Goal: Transaction & Acquisition: Purchase product/service

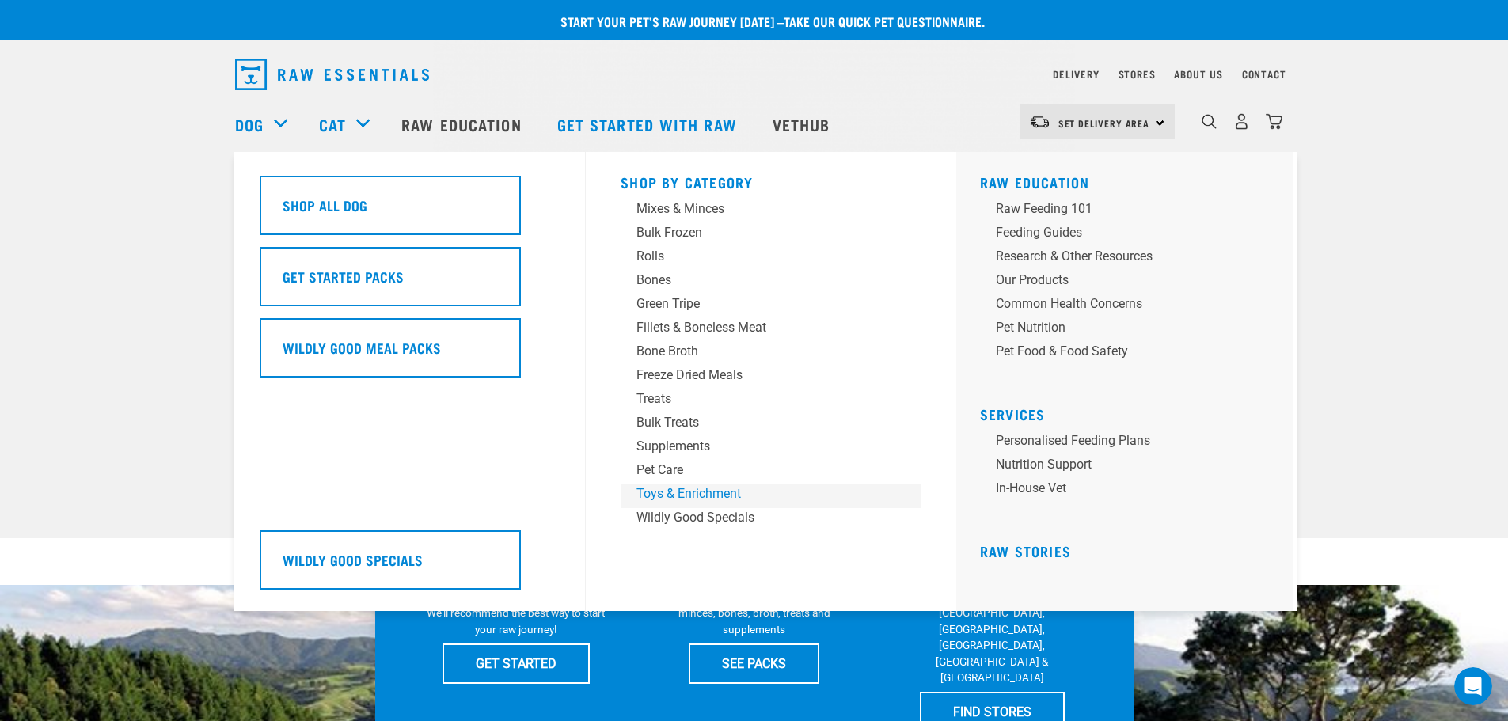
click at [714, 488] on div "Toys & Enrichment" at bounding box center [760, 494] width 247 height 19
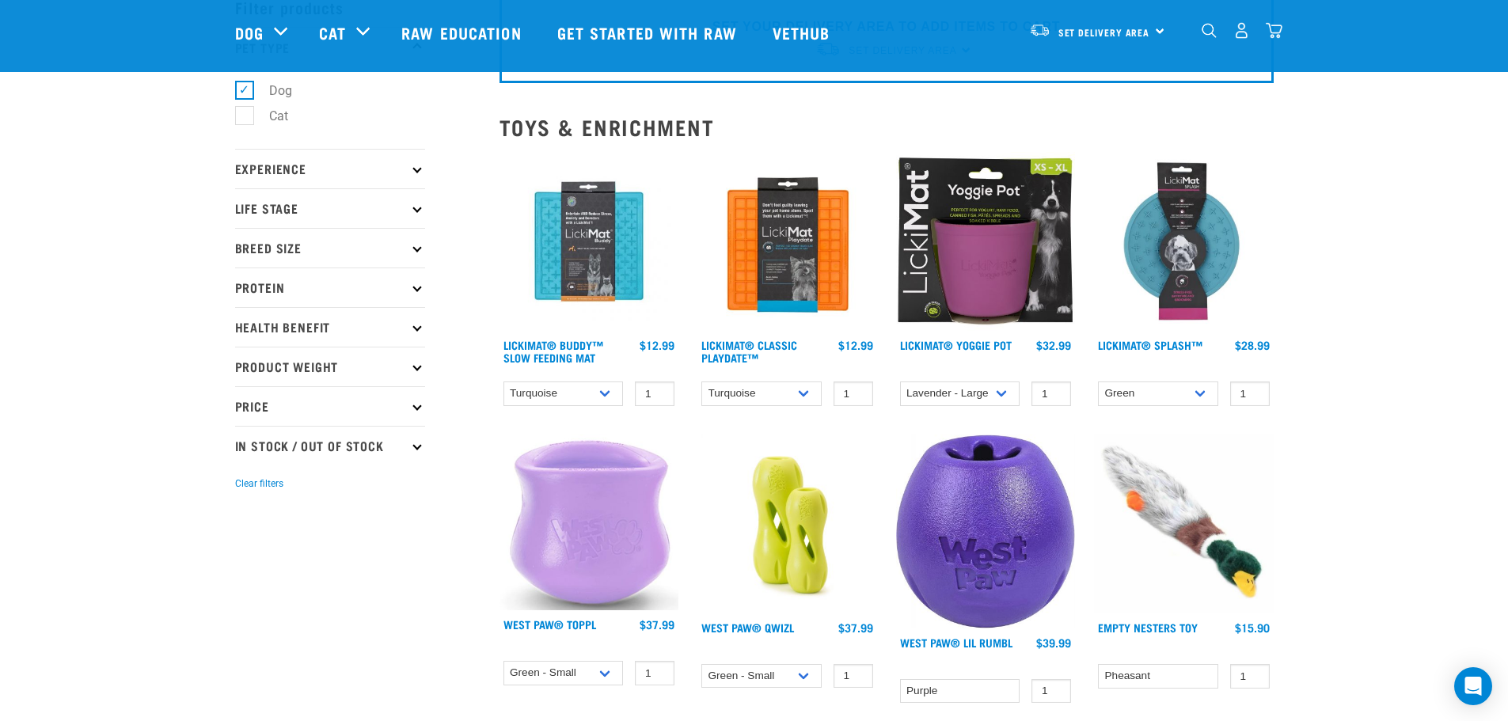
scroll to position [79, 0]
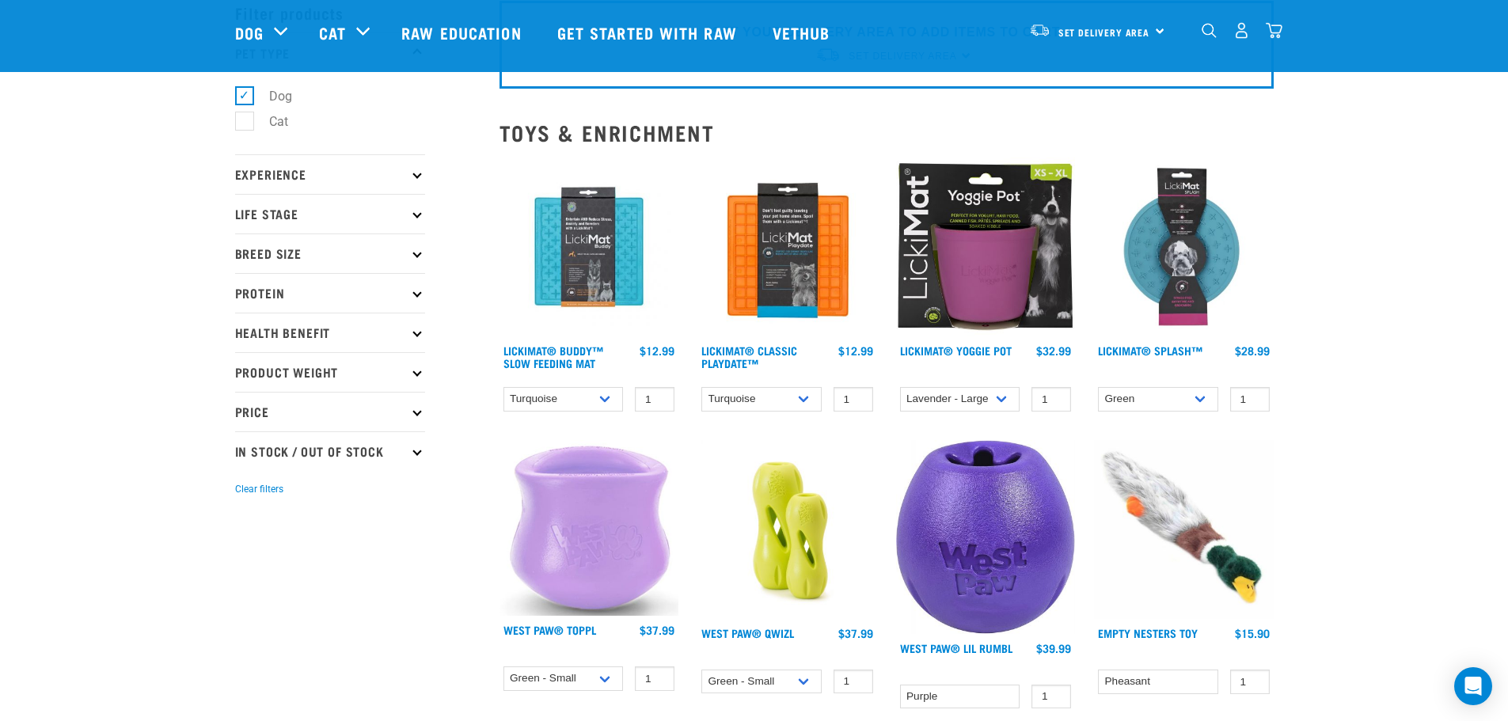
click at [1207, 266] on img at bounding box center [1184, 248] width 180 height 180
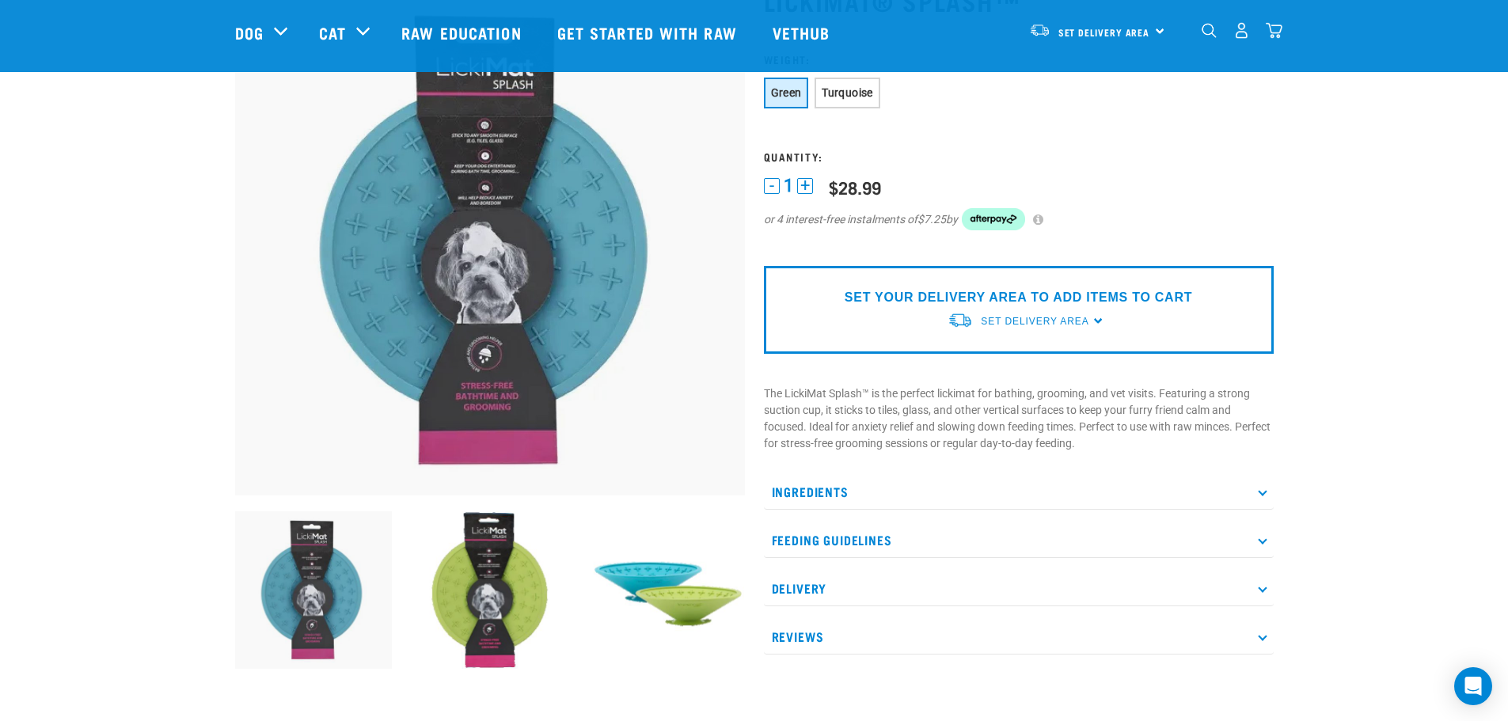
scroll to position [158, 0]
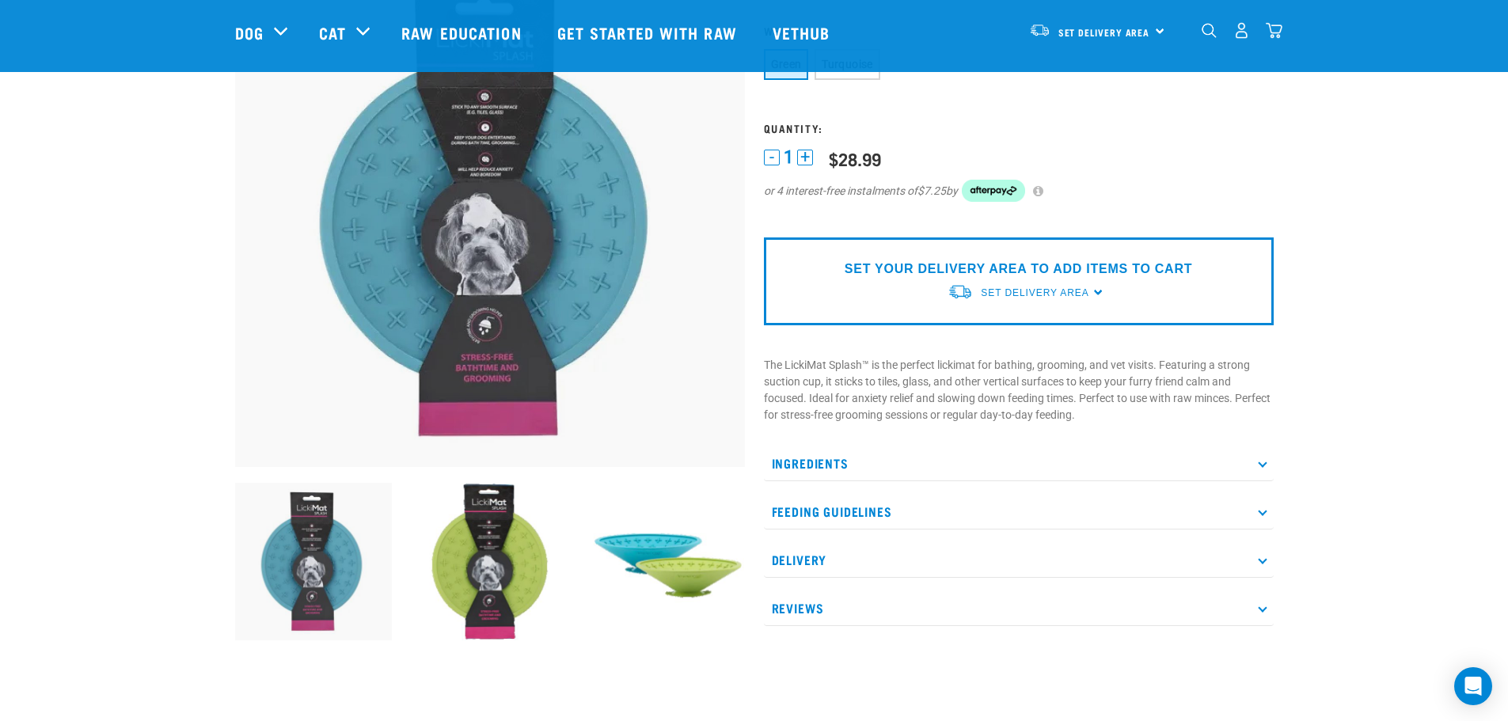
click at [801, 523] on p "Feeding Guidelines" at bounding box center [1019, 512] width 510 height 36
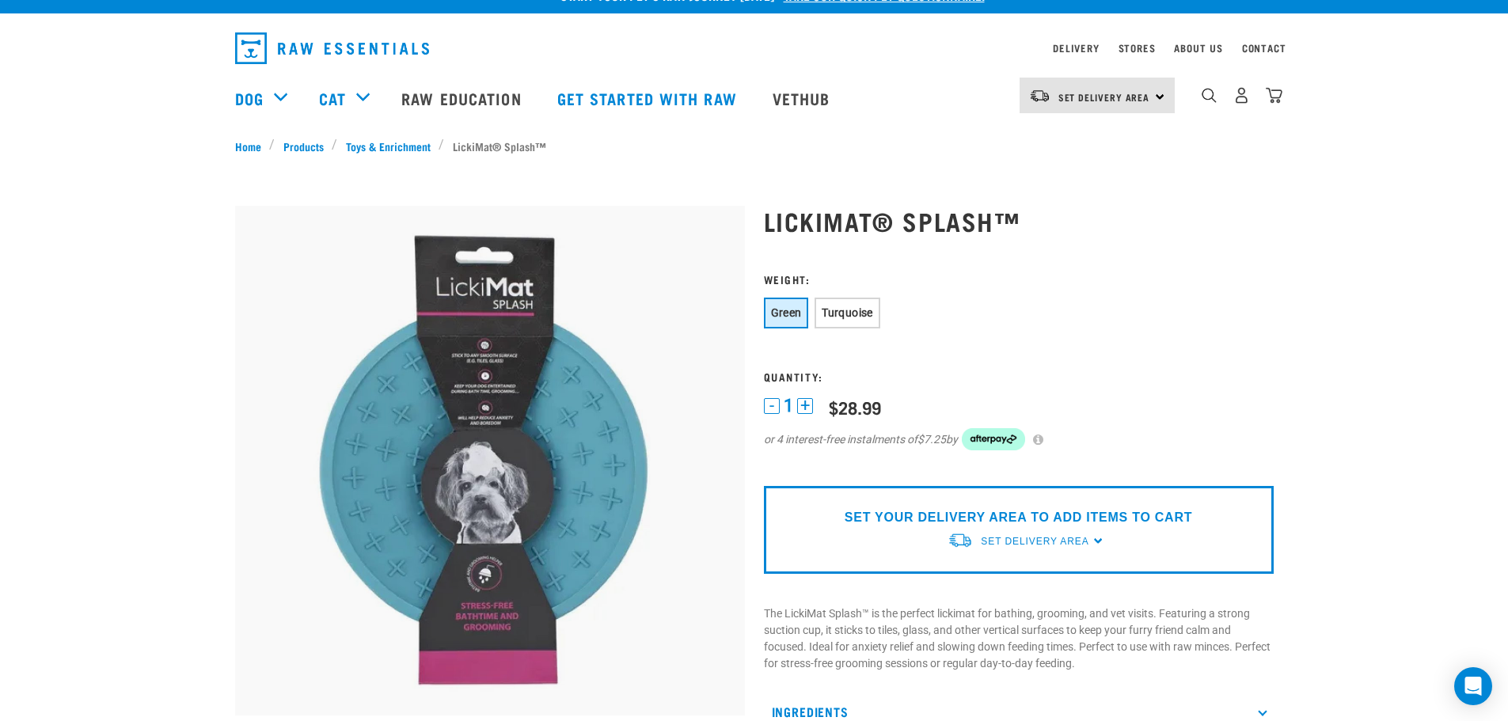
scroll to position [0, 0]
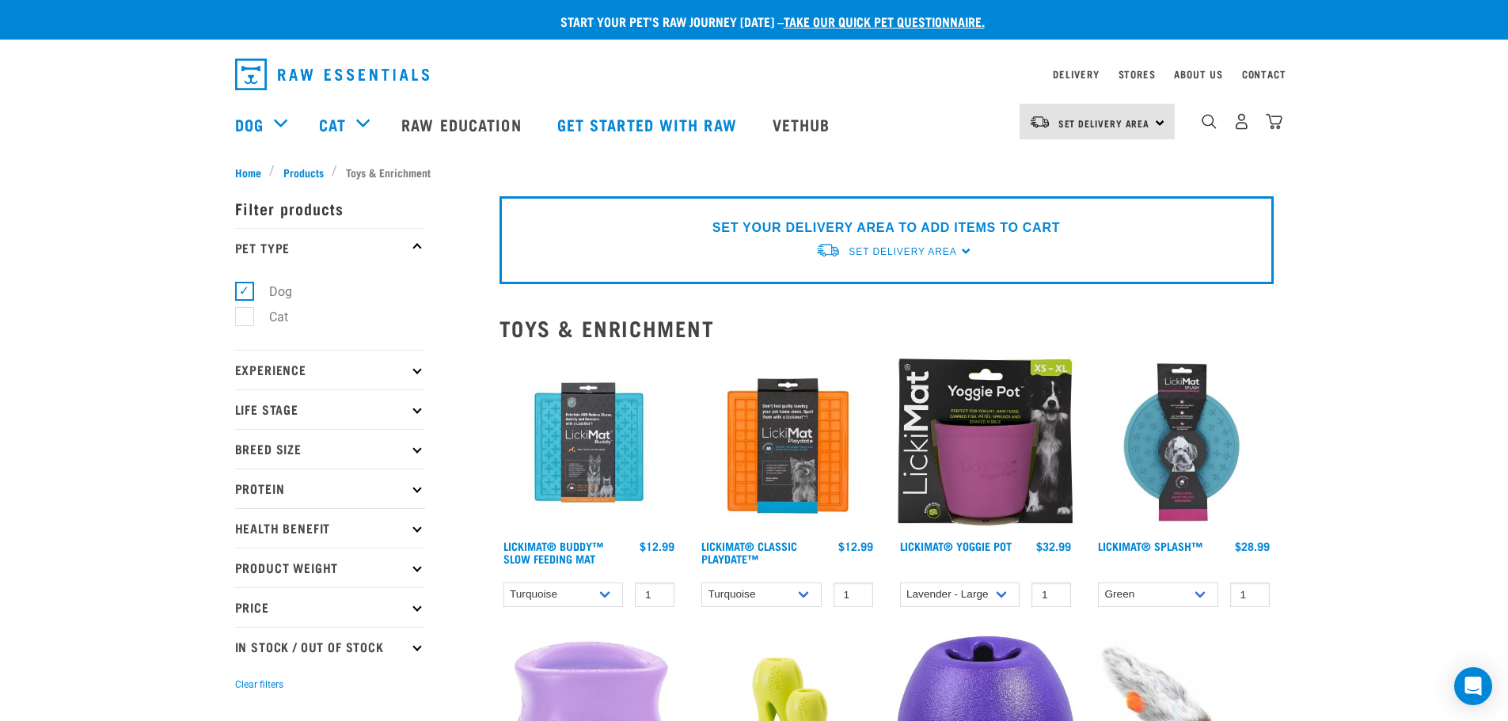
drag, startPoint x: 241, startPoint y: 287, endPoint x: 242, endPoint y: 296, distance: 8.7
click at [244, 291] on label "Dog" at bounding box center [271, 292] width 55 height 20
click at [242, 291] on input "Dog" at bounding box center [240, 288] width 10 height 10
checkbox input "false"
click at [249, 318] on label "Cat" at bounding box center [269, 317] width 51 height 20
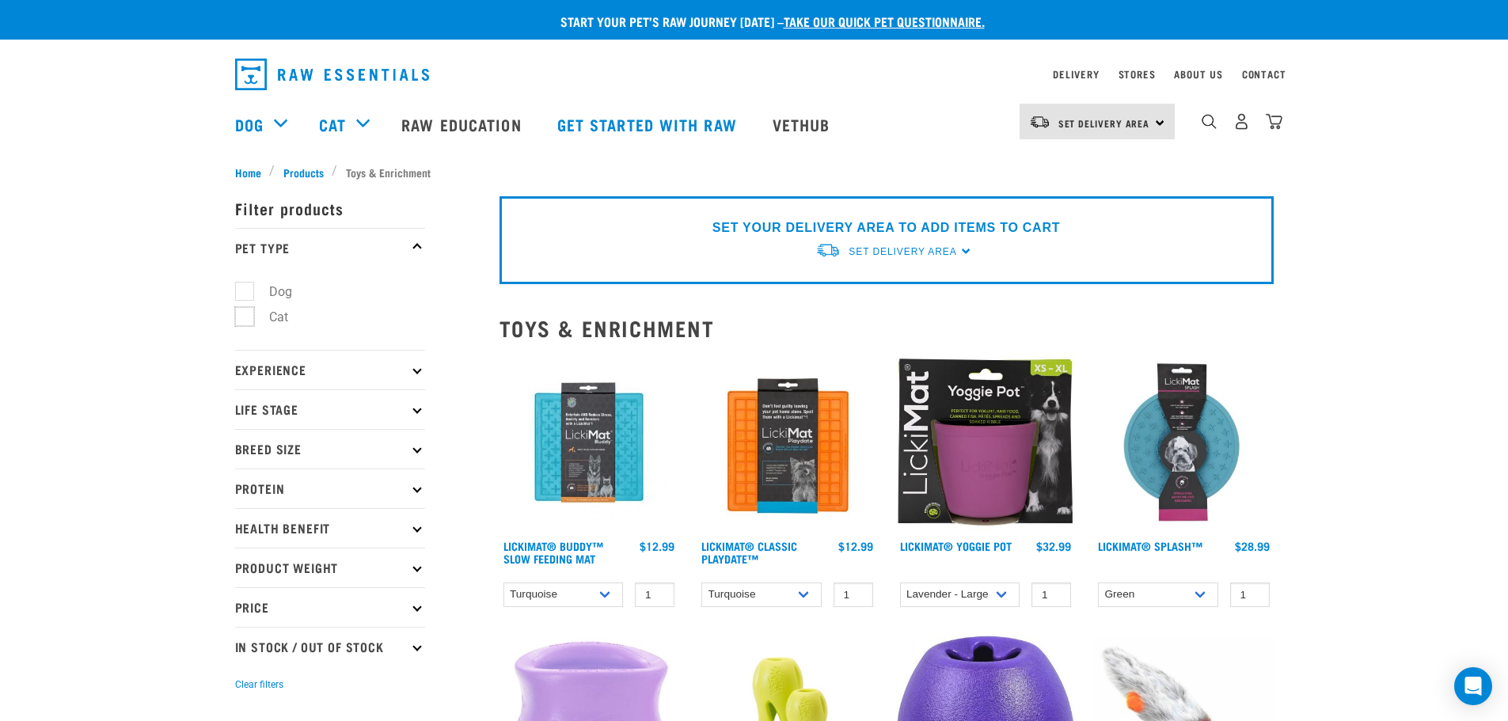
click at [245, 318] on input "Cat" at bounding box center [240, 315] width 10 height 10
checkbox input "true"
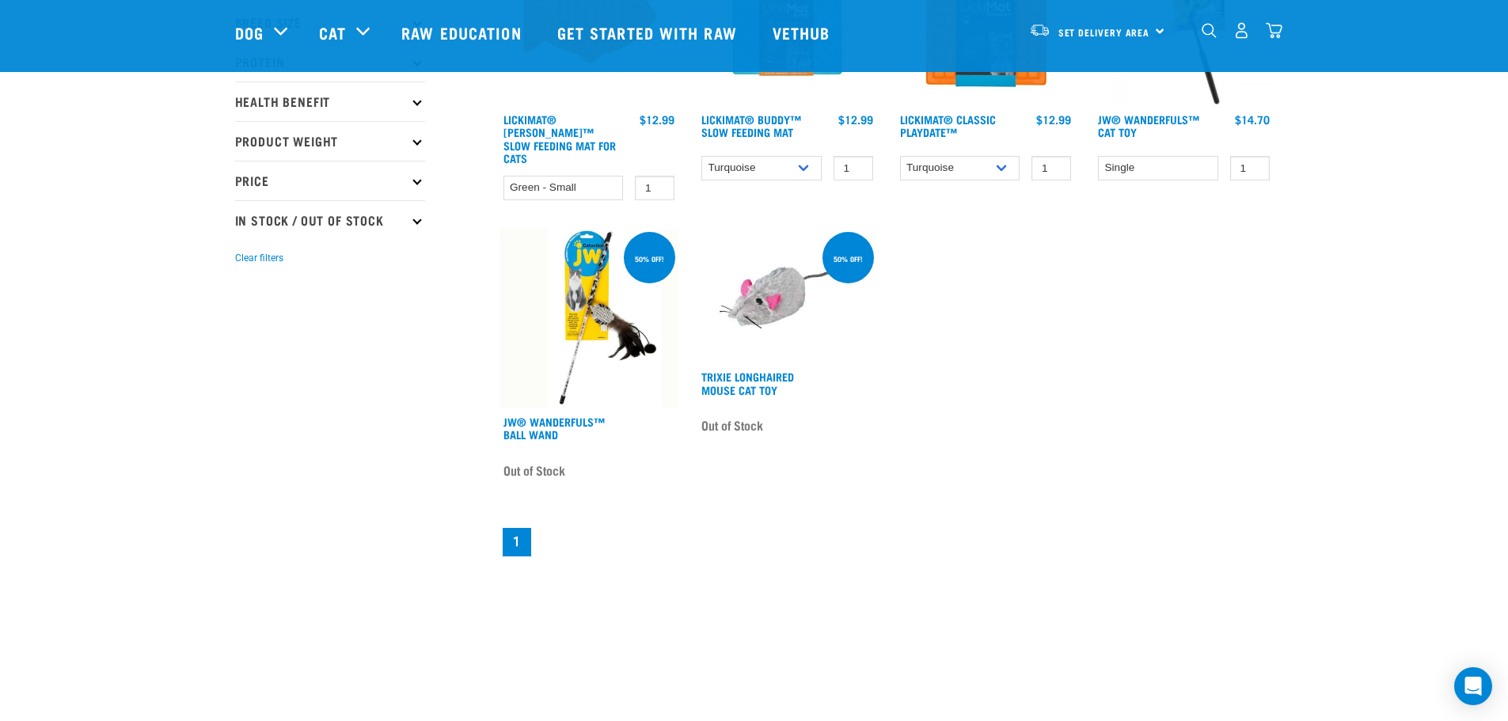
scroll to position [79, 0]
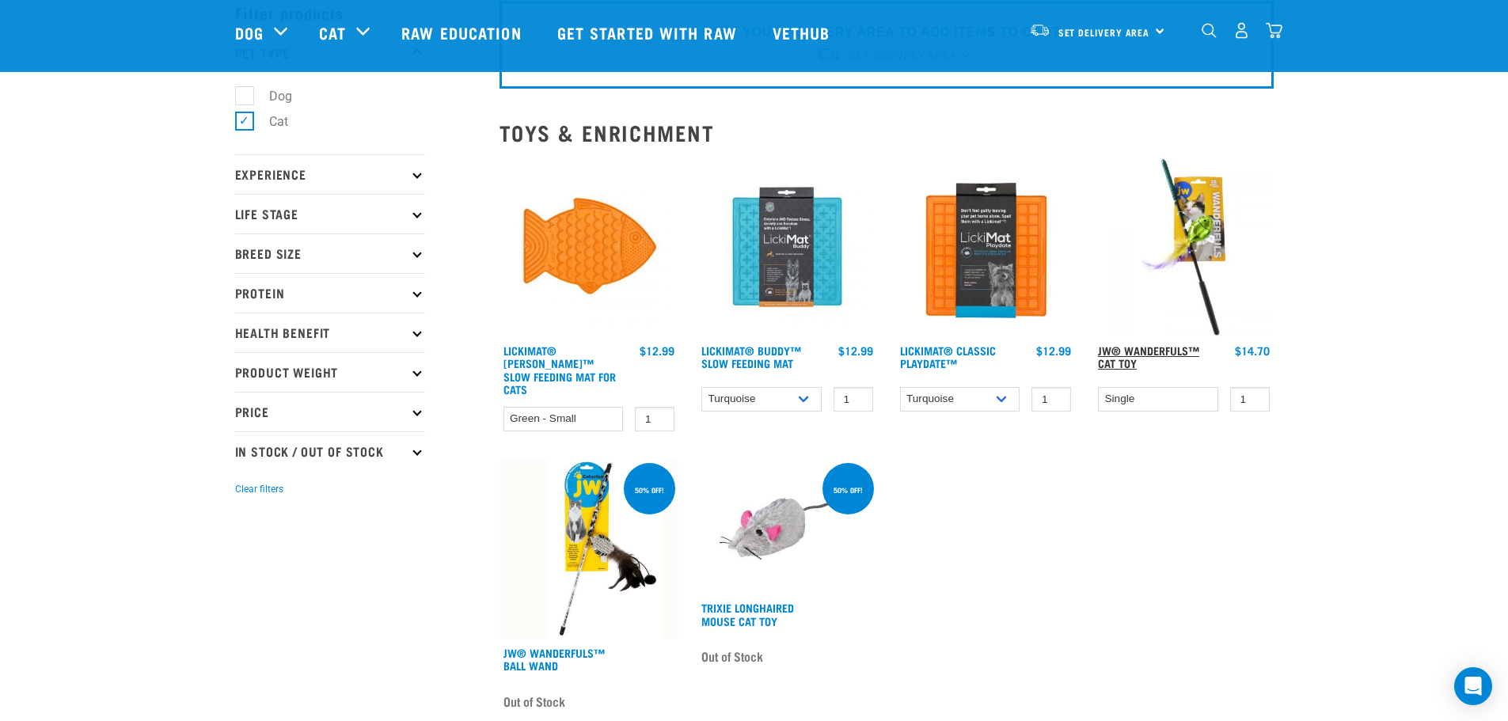
click at [1123, 366] on link "JW® Wanderfuls™ Cat Toy" at bounding box center [1148, 357] width 101 height 18
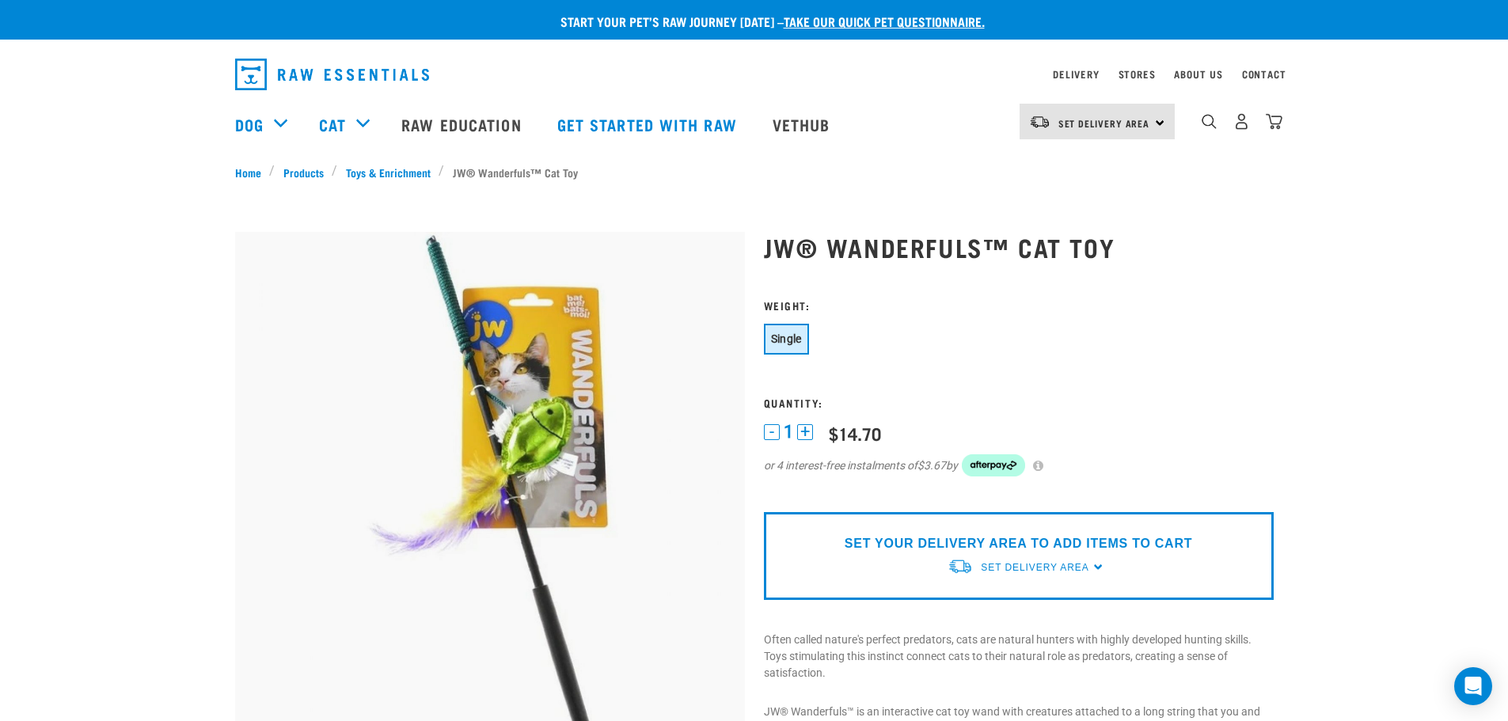
click at [803, 431] on button "+" at bounding box center [805, 432] width 16 height 16
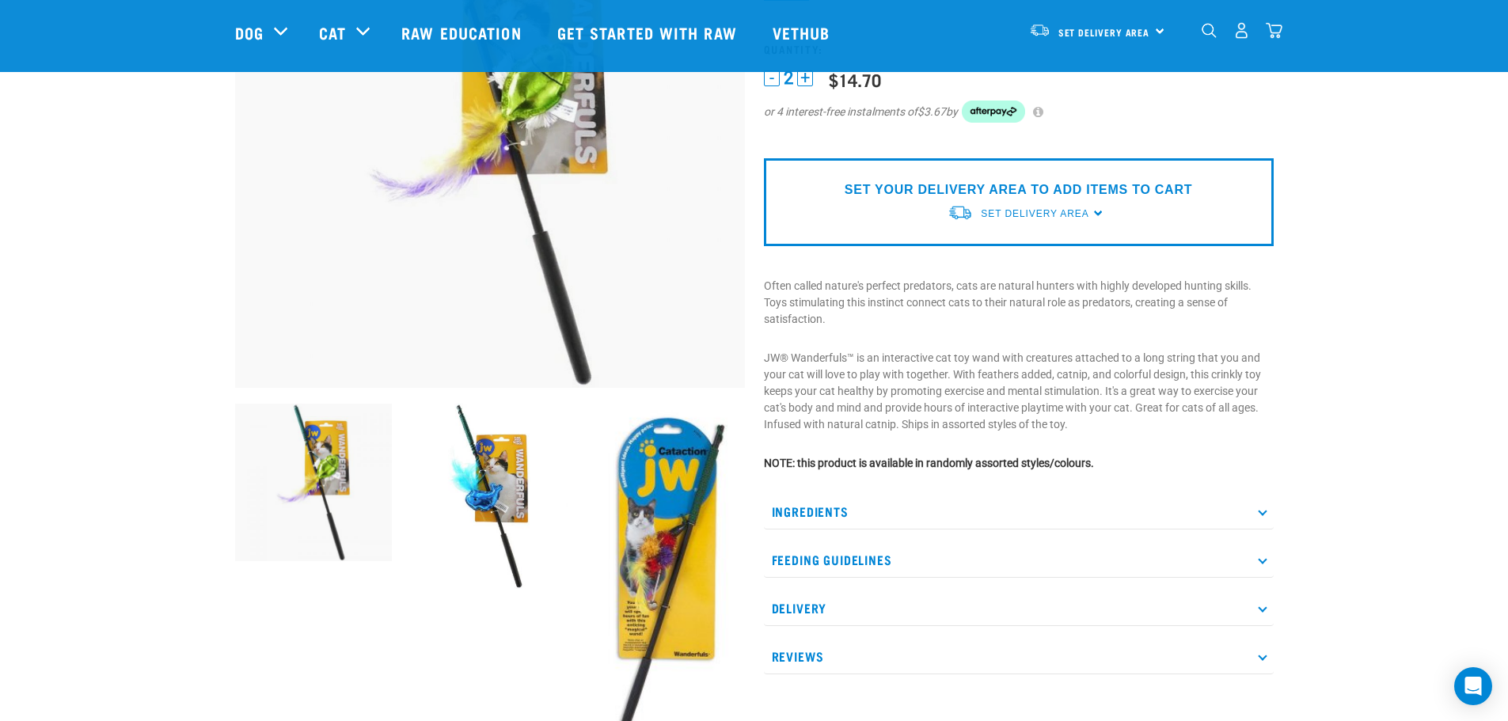
scroll to position [79, 0]
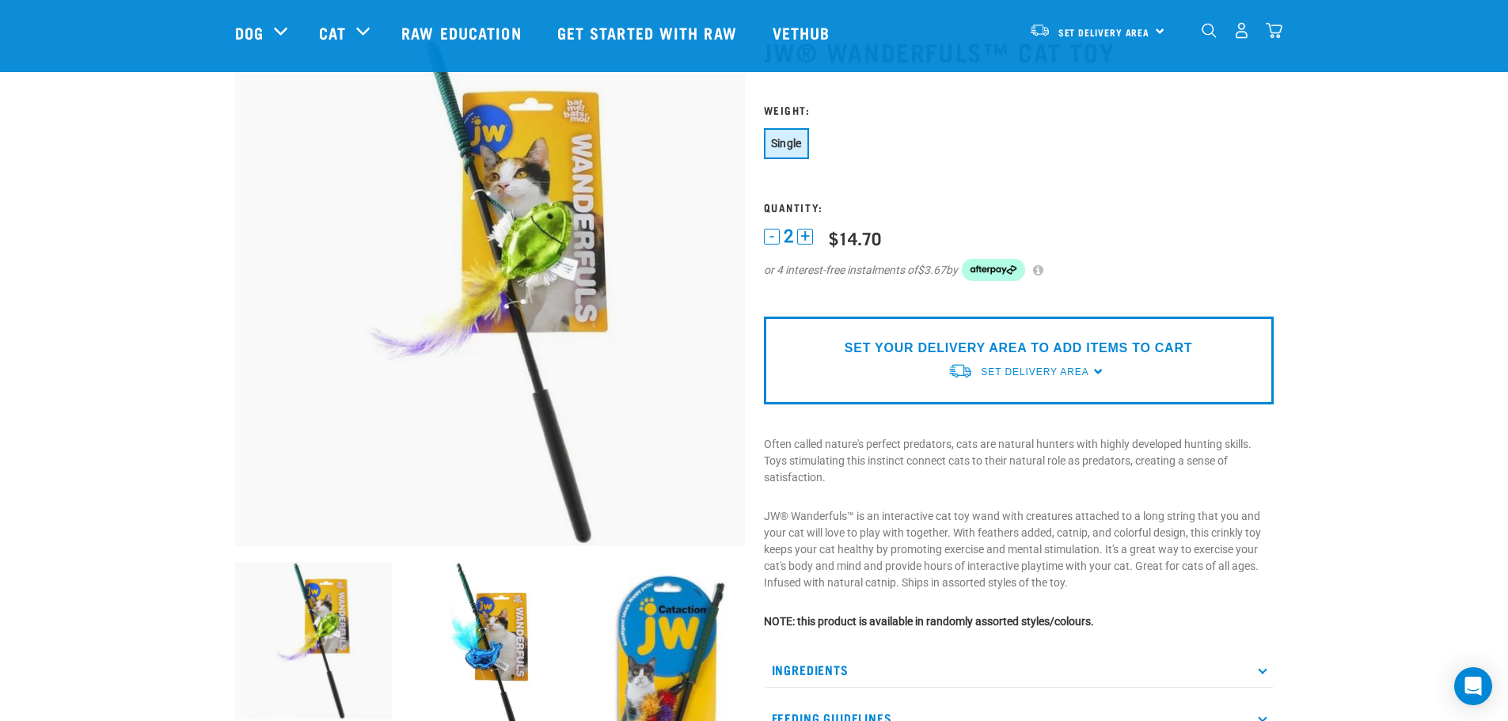
click at [1021, 380] on div "Set Delivery Area" at bounding box center [1035, 372] width 108 height 29
click at [1008, 409] on link "[GEOGRAPHIC_DATA]" at bounding box center [1027, 409] width 158 height 26
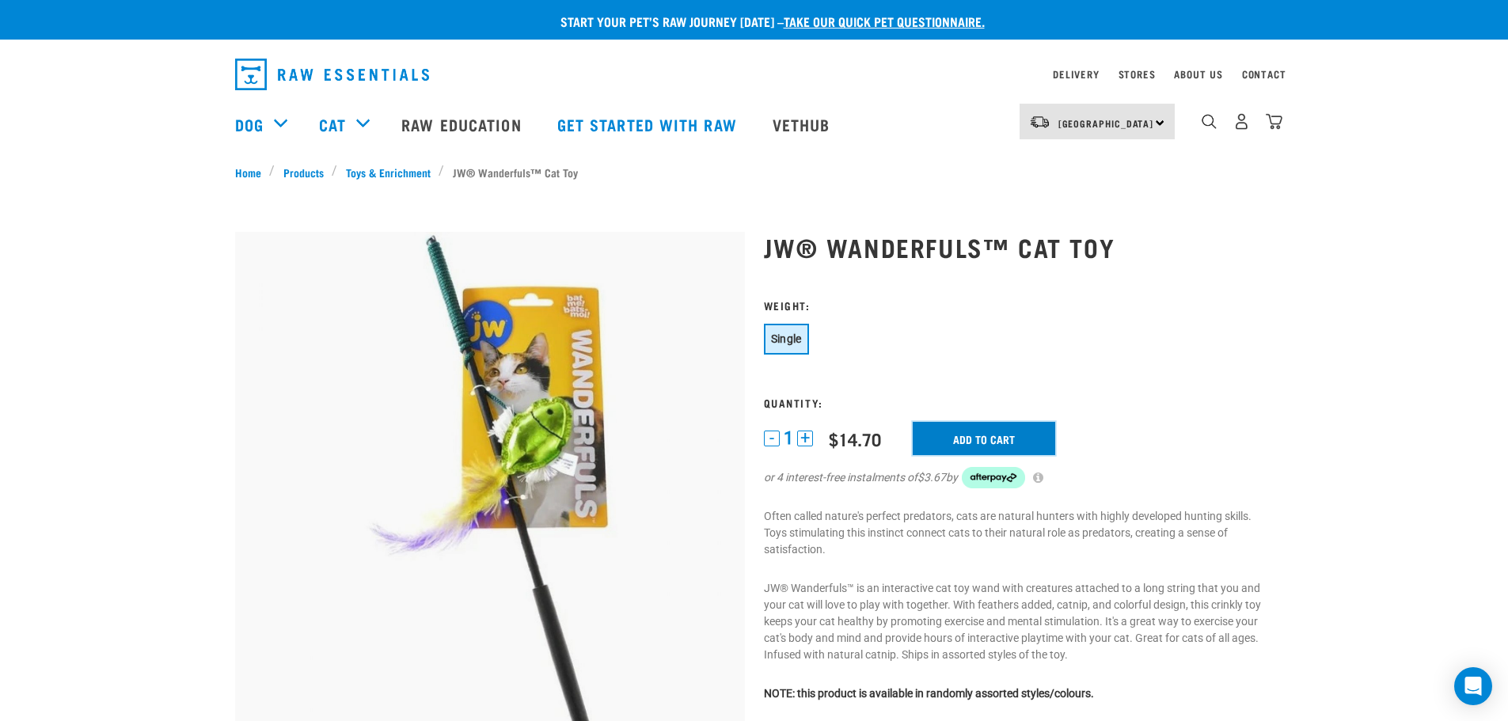
click at [939, 431] on input "Add to cart" at bounding box center [984, 438] width 143 height 33
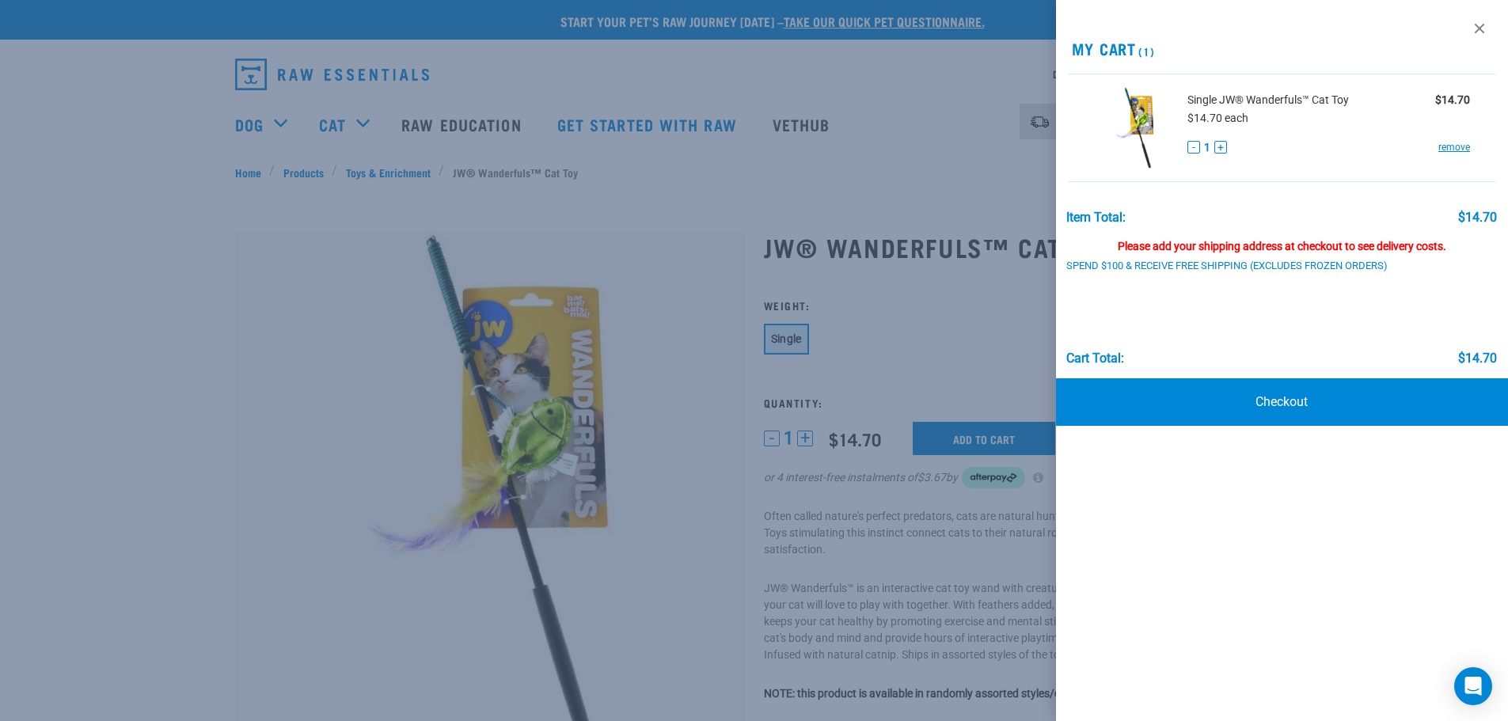
click at [1228, 146] on div "- 1 + remove" at bounding box center [1329, 147] width 283 height 17
click at [1219, 149] on button "+" at bounding box center [1220, 147] width 13 height 13
click at [709, 230] on div at bounding box center [754, 360] width 1508 height 721
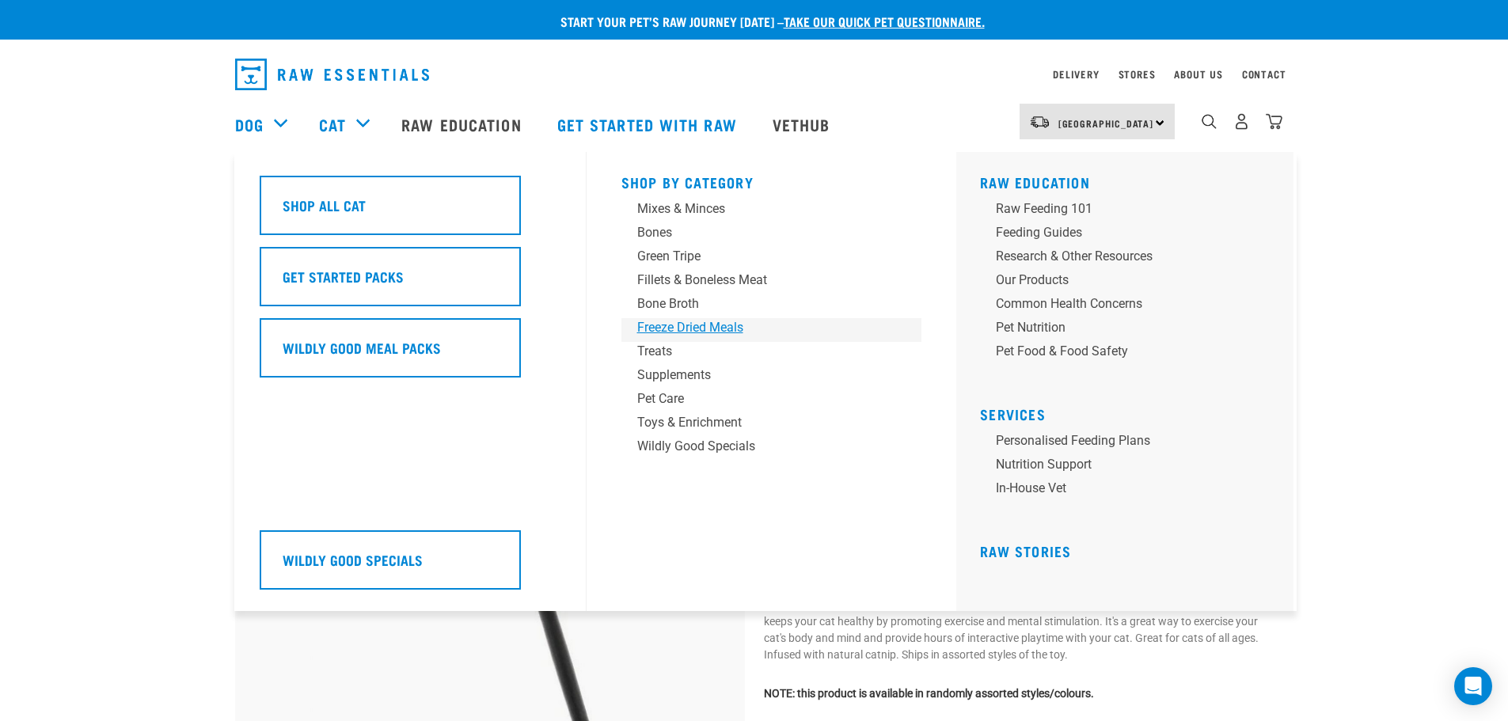
click at [698, 328] on div "Freeze Dried Meals" at bounding box center [760, 327] width 247 height 19
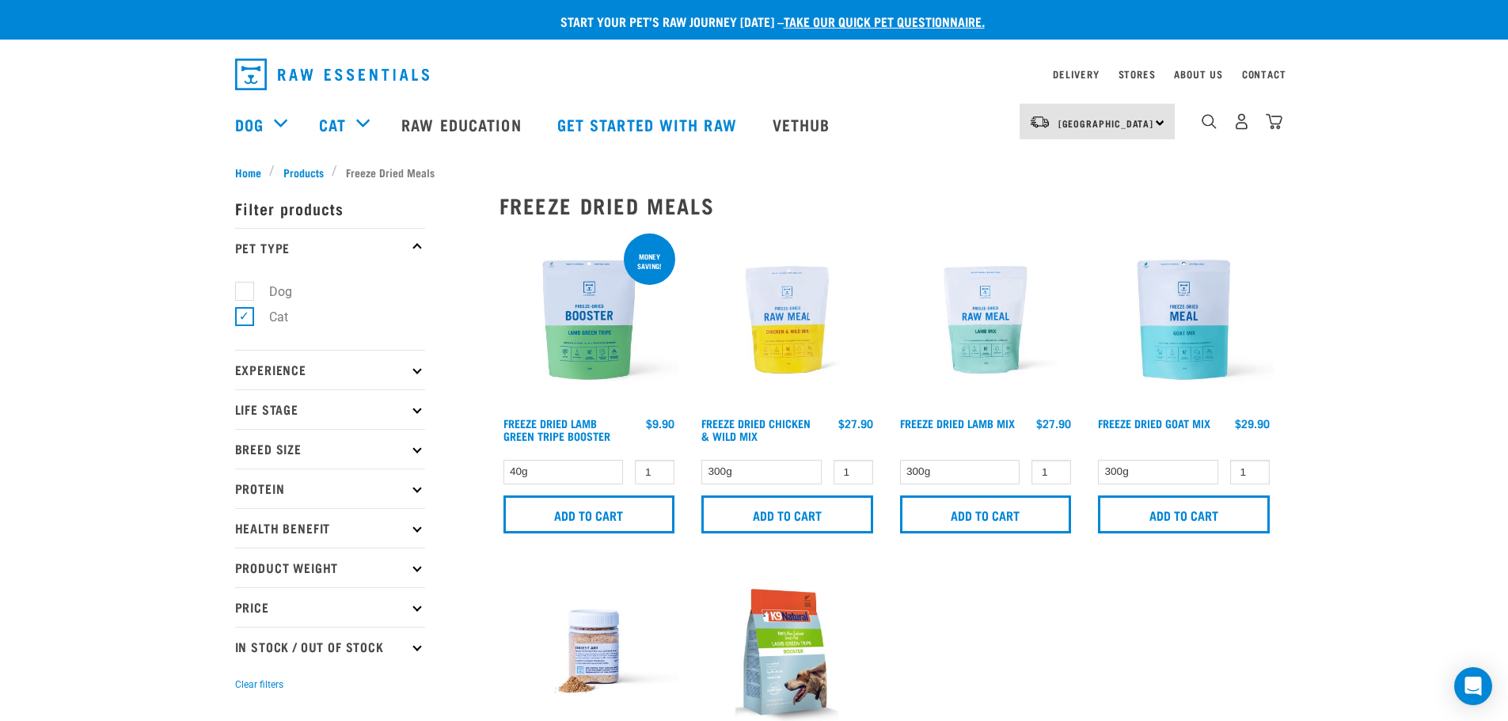
click at [405, 496] on p "Protein" at bounding box center [330, 489] width 190 height 40
click at [321, 451] on p "Breed Size" at bounding box center [330, 449] width 190 height 40
click at [275, 374] on p "Experience" at bounding box center [330, 370] width 190 height 40
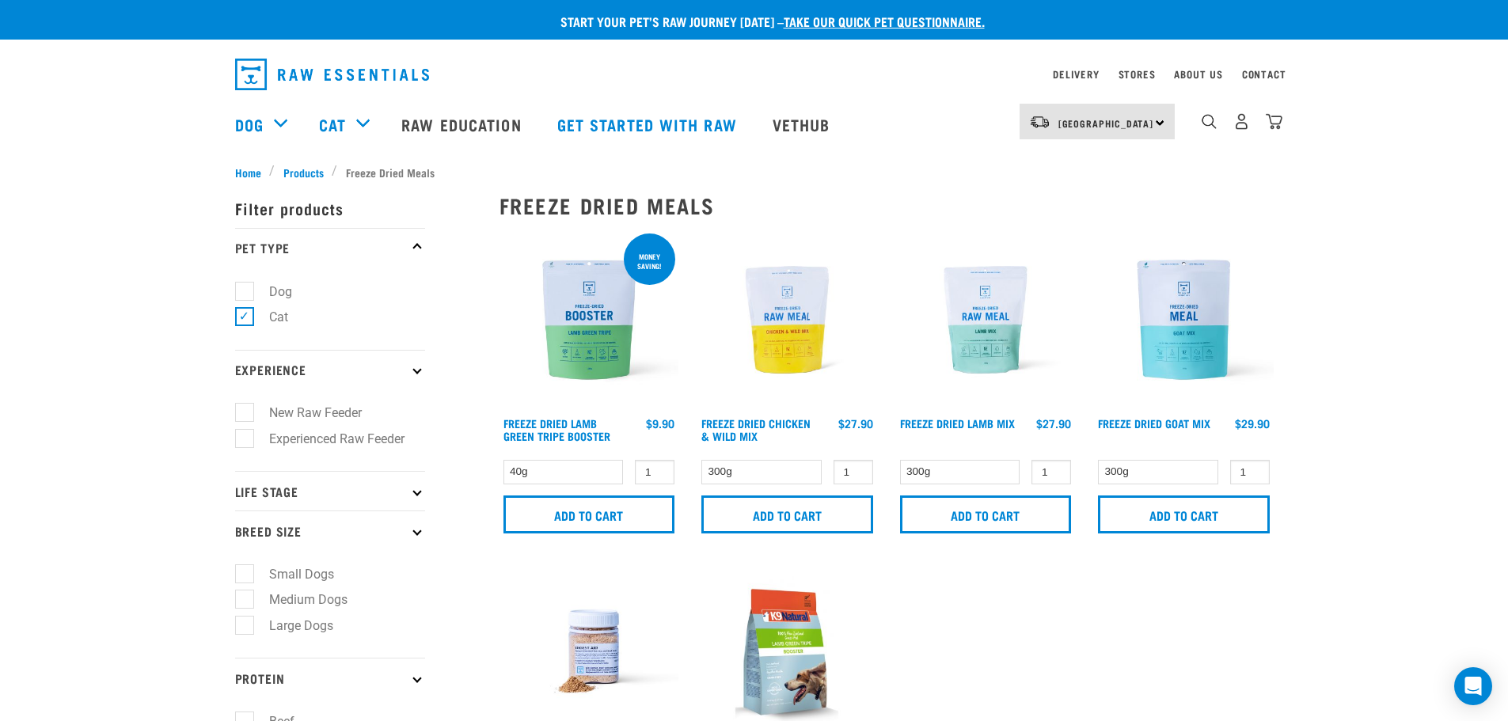
click at [303, 488] on p "Life Stage" at bounding box center [330, 491] width 190 height 40
click at [291, 527] on label "Cat" at bounding box center [269, 535] width 51 height 20
click at [245, 527] on input "Cat" at bounding box center [240, 531] width 10 height 10
checkbox input "true"
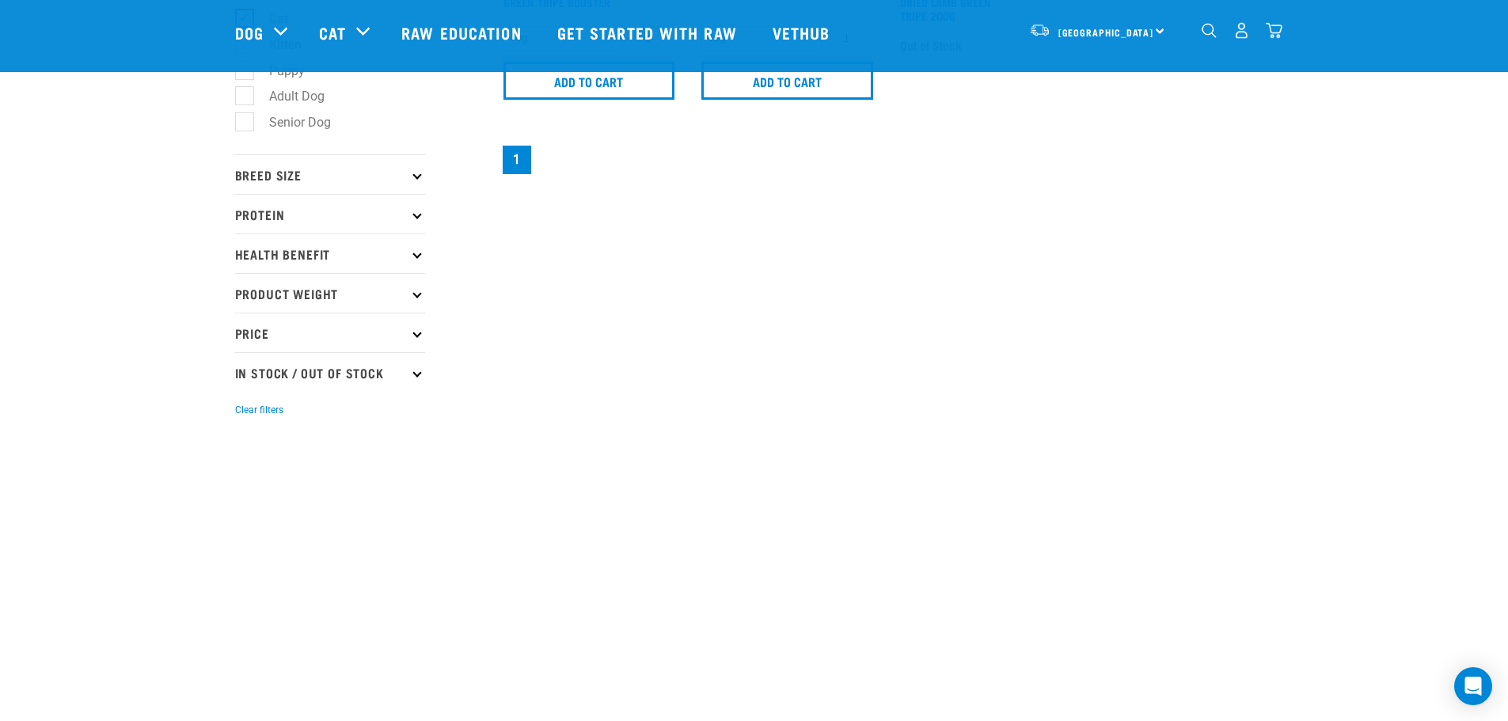
scroll to position [317, 0]
click at [405, 302] on p "Product Weight" at bounding box center [330, 294] width 190 height 40
click at [408, 267] on p "Health Benefit" at bounding box center [330, 254] width 190 height 40
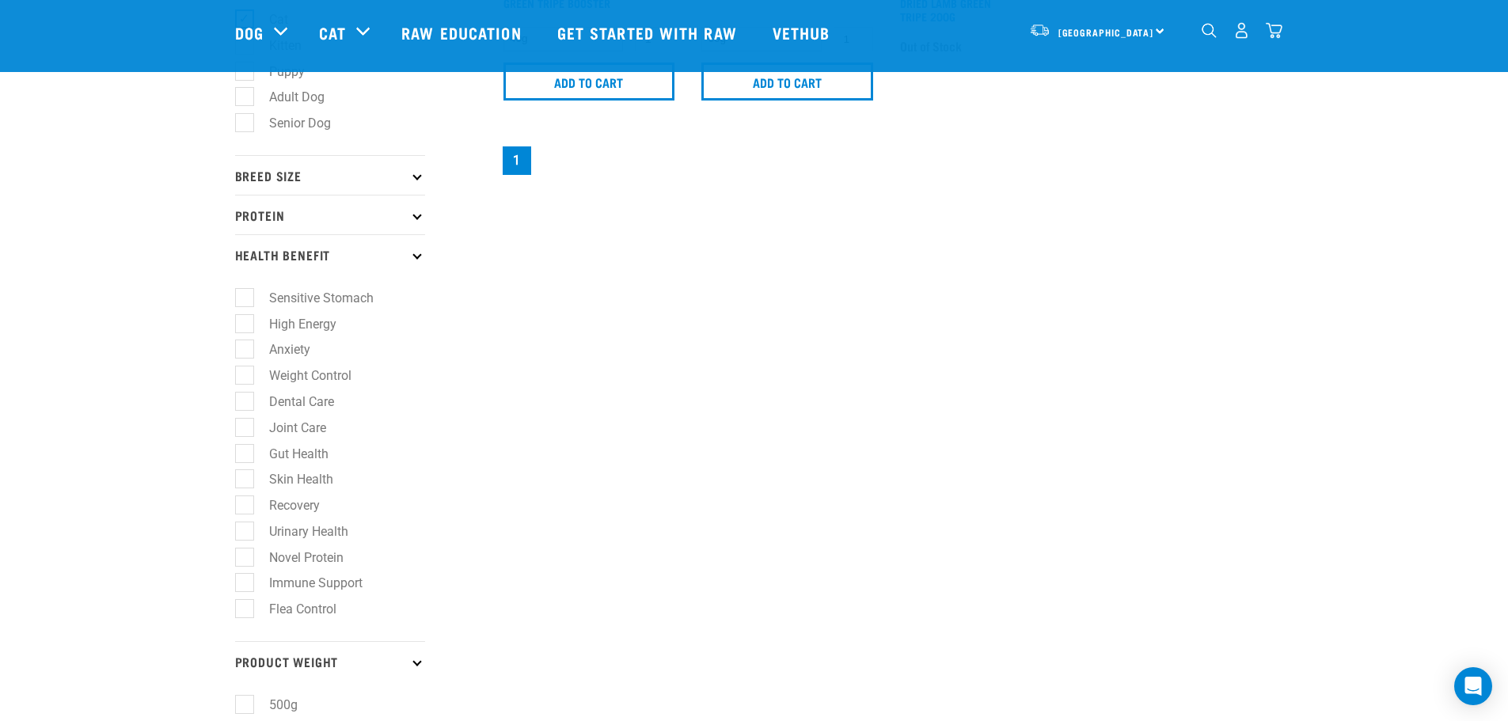
click at [291, 405] on label "Dental Care" at bounding box center [292, 402] width 97 height 20
click at [245, 404] on input "Dental Care" at bounding box center [240, 398] width 10 height 10
checkbox input "true"
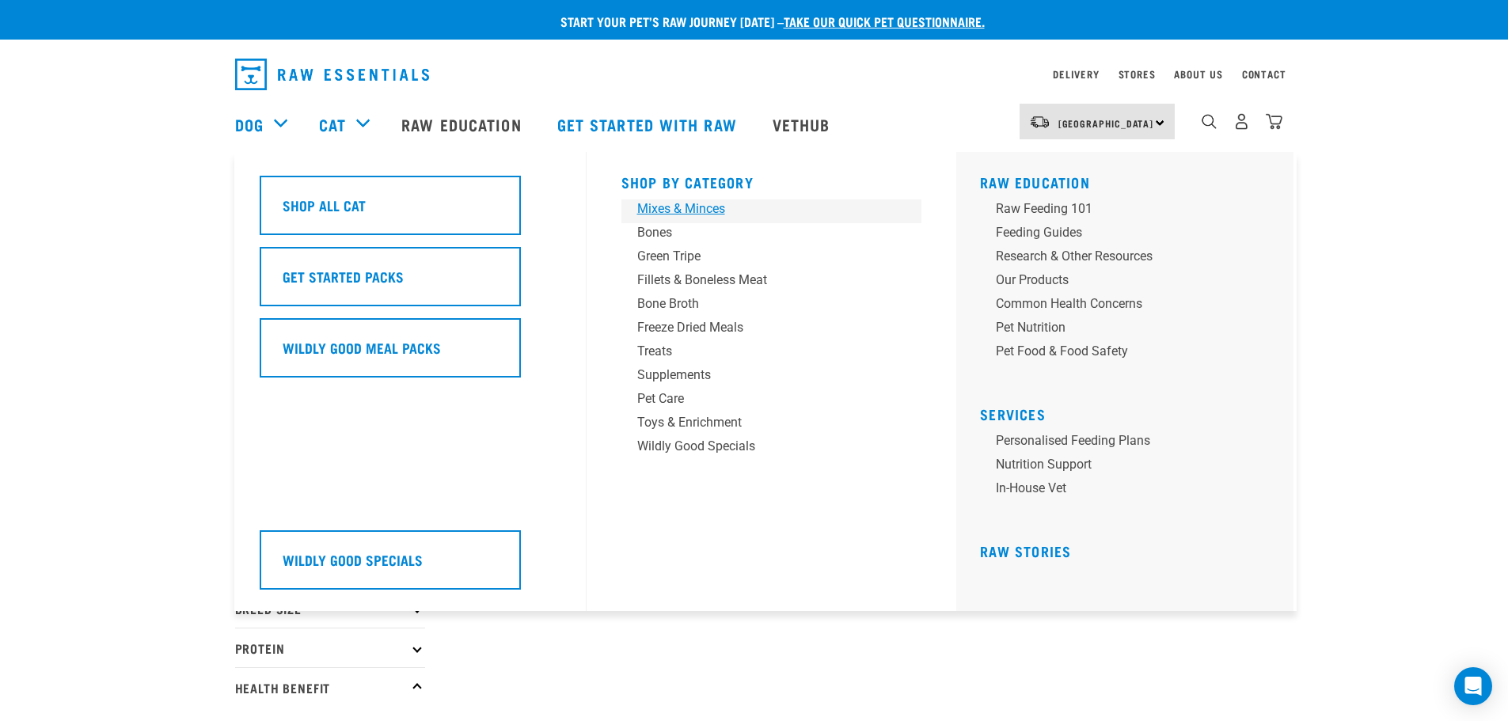
click at [690, 208] on div "Mixes & Minces" at bounding box center [760, 209] width 247 height 19
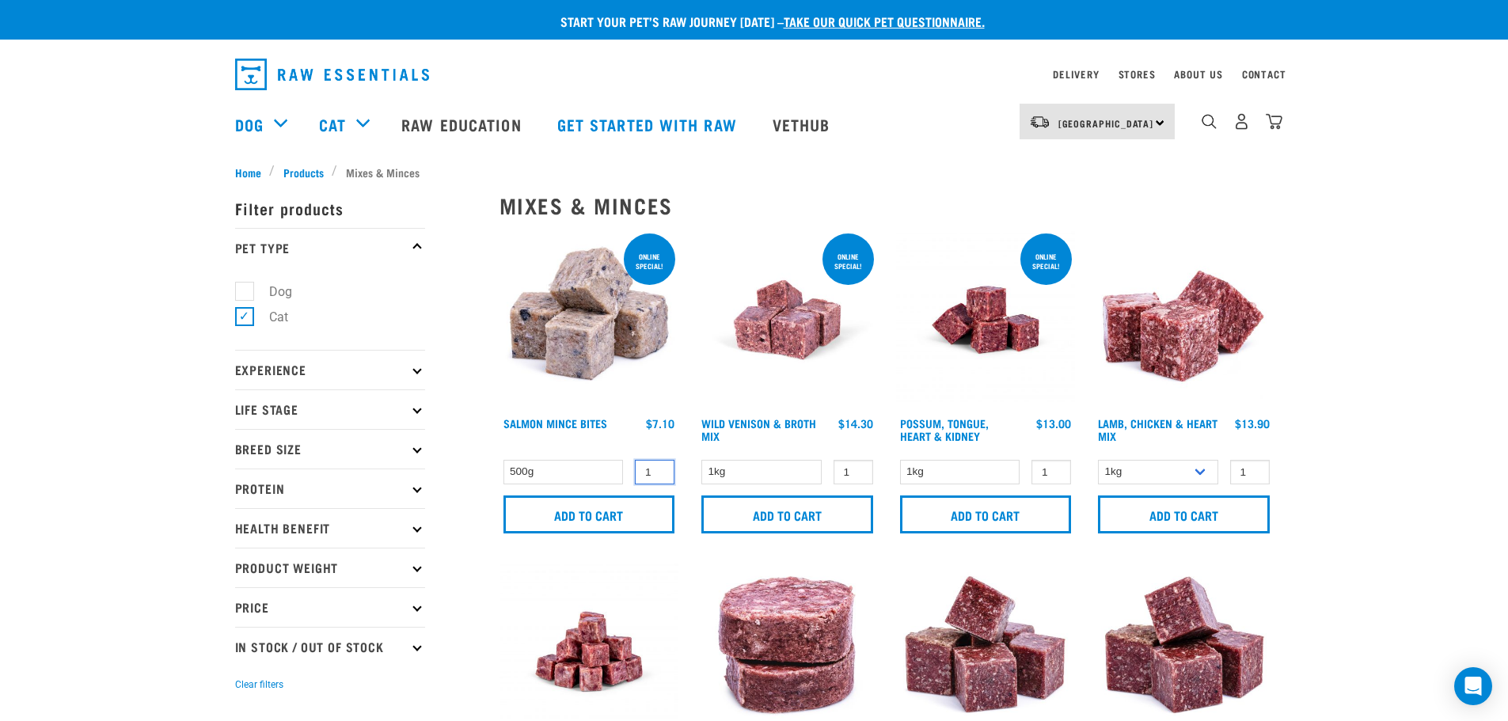
drag, startPoint x: 651, startPoint y: 472, endPoint x: 637, endPoint y: 473, distance: 14.3
click at [637, 473] on input "1" at bounding box center [655, 472] width 40 height 25
click at [658, 466] on input "20" at bounding box center [655, 472] width 40 height 25
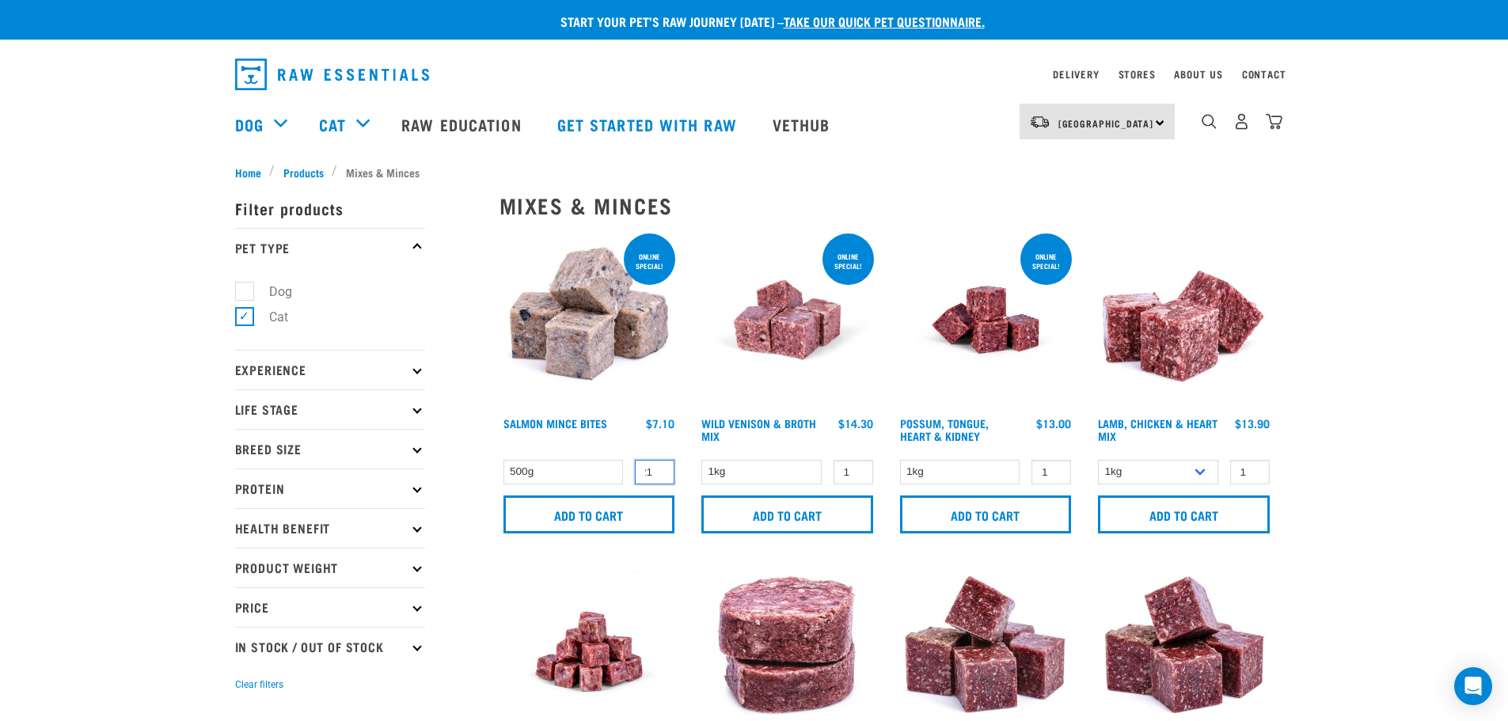
click at [657, 466] on input "21" at bounding box center [655, 472] width 40 height 25
click at [657, 466] on input "22" at bounding box center [655, 472] width 40 height 25
click at [657, 466] on input "23" at bounding box center [655, 472] width 40 height 25
click at [657, 466] on input "24" at bounding box center [655, 472] width 40 height 25
click at [657, 466] on input "25" at bounding box center [655, 472] width 40 height 25
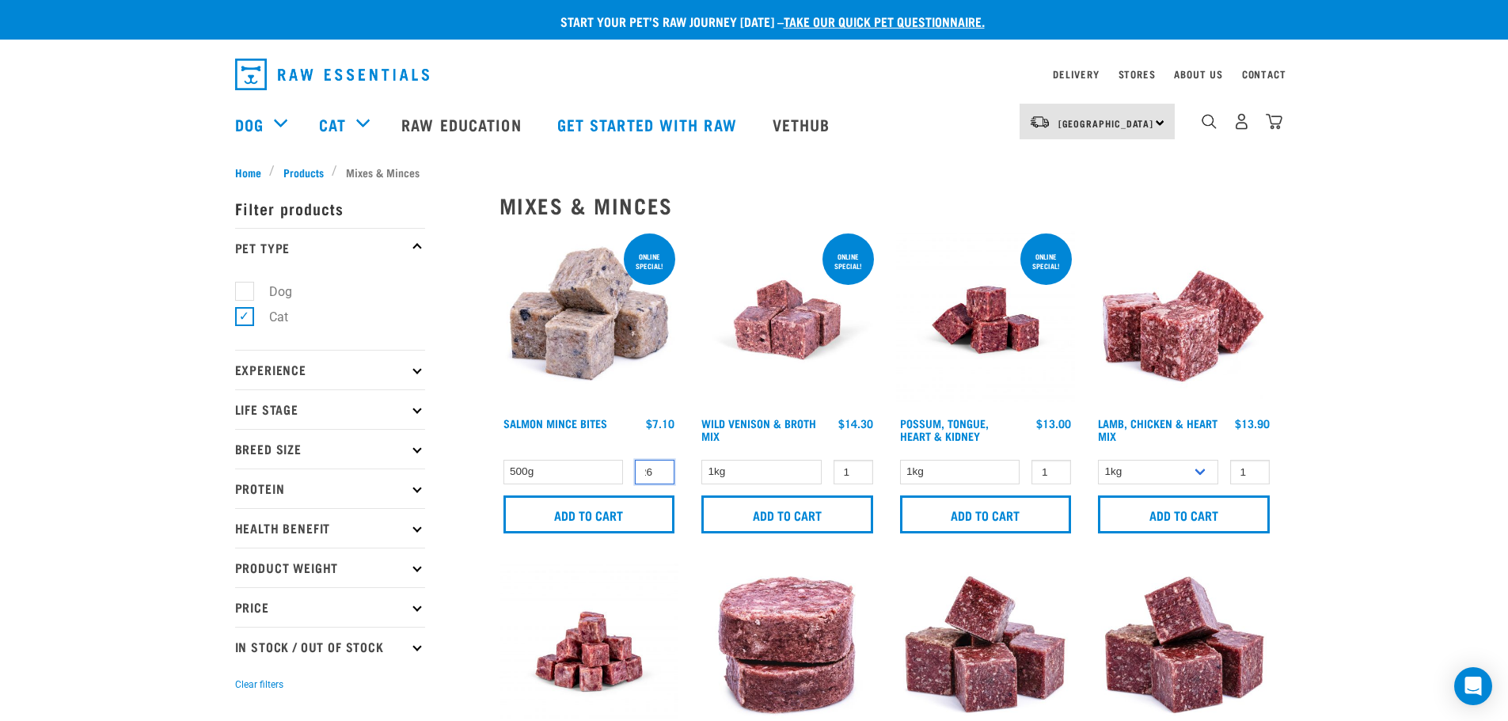
click at [657, 466] on input "26" at bounding box center [655, 472] width 40 height 25
click at [657, 466] on input "27" at bounding box center [655, 472] width 40 height 25
click at [657, 466] on input "28" at bounding box center [655, 472] width 40 height 25
click at [657, 466] on input "29" at bounding box center [655, 472] width 40 height 25
click at [657, 466] on input "30" at bounding box center [655, 472] width 40 height 25
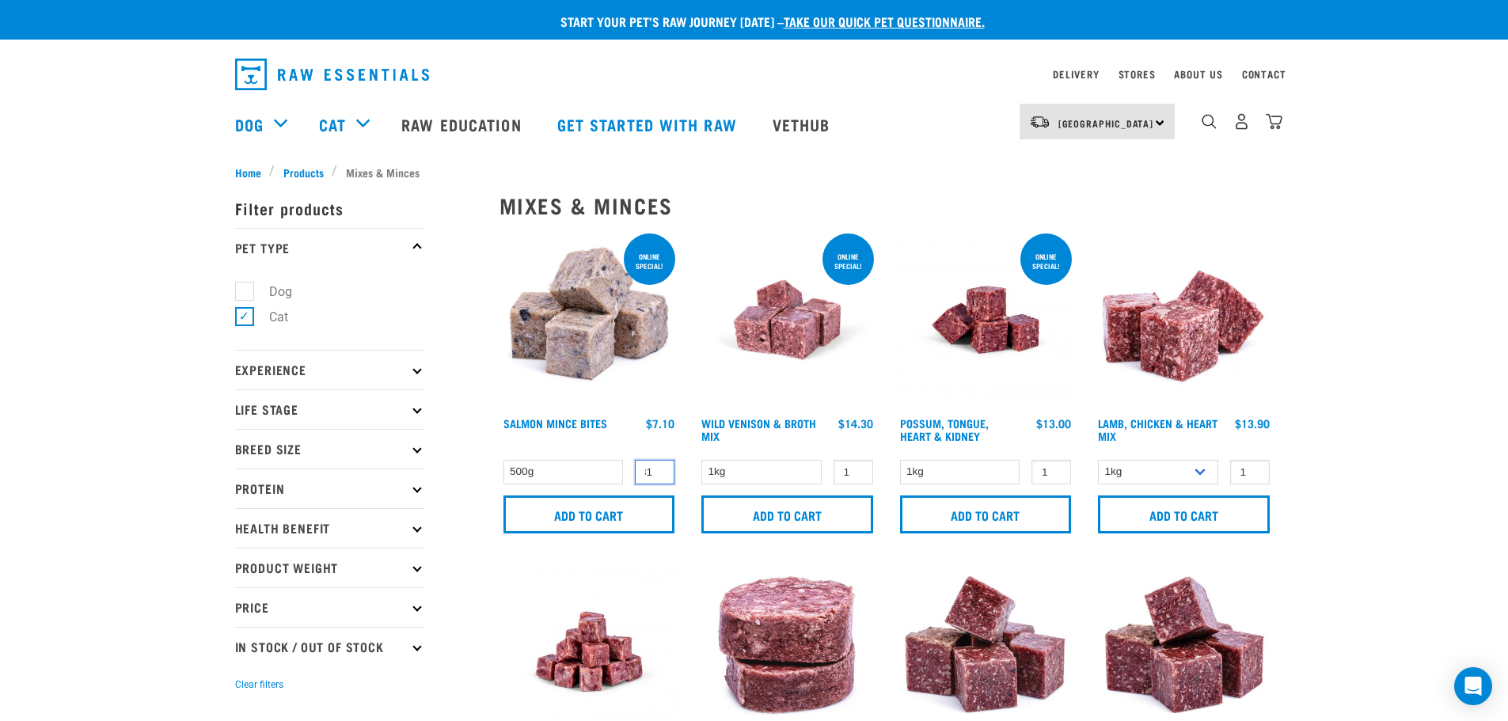
click at [657, 466] on input "31" at bounding box center [655, 472] width 40 height 25
click at [658, 466] on input "32" at bounding box center [655, 472] width 40 height 25
click at [658, 466] on input "33" at bounding box center [655, 472] width 40 height 25
type input "34"
click at [658, 466] on input "34" at bounding box center [655, 472] width 40 height 25
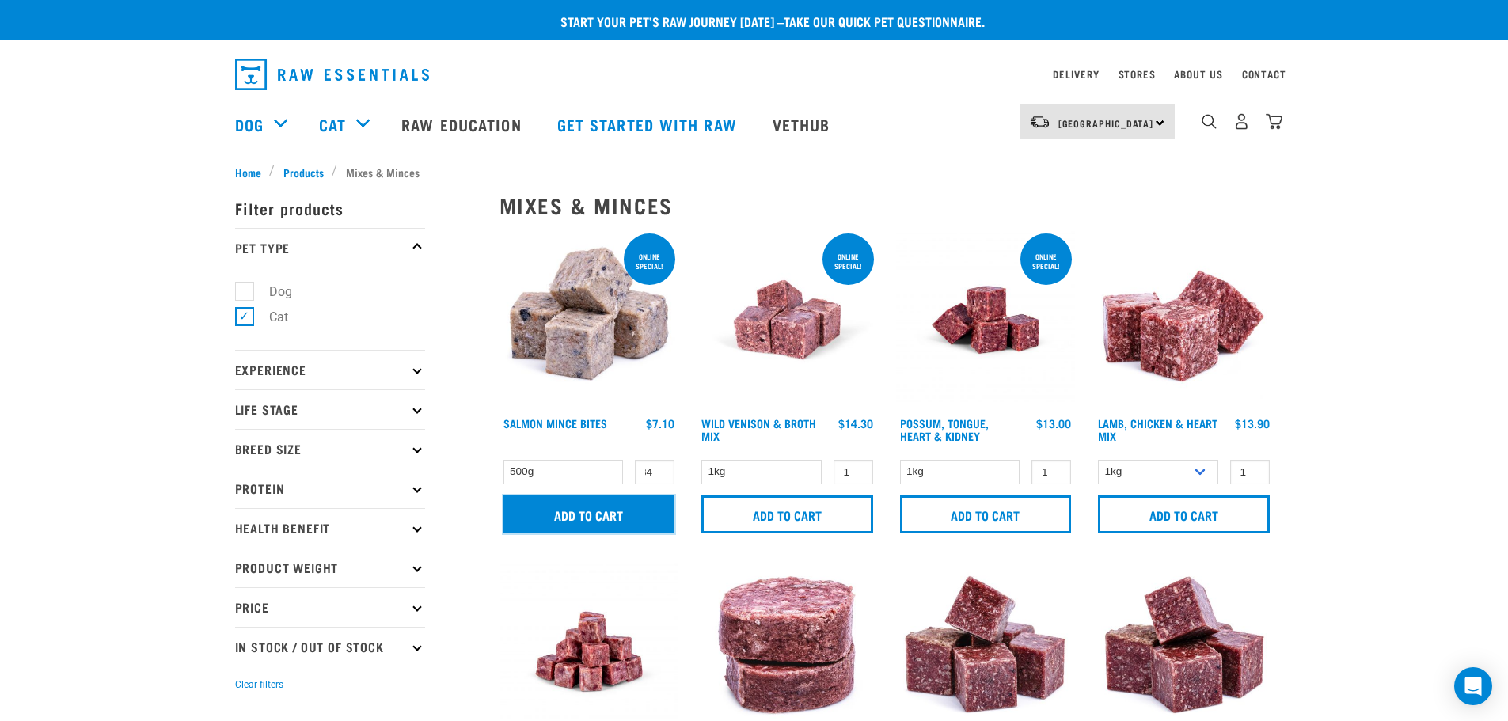
click at [610, 503] on input "Add to cart" at bounding box center [590, 515] width 172 height 38
click at [0, 563] on article "There are 12 items left in stock of Salmon Mince Bites, please remove this item…" at bounding box center [0, 360] width 0 height 721
drag, startPoint x: 114, startPoint y: 489, endPoint x: 120, endPoint y: 478, distance: 12.8
click at [0, 484] on article "There are 12 items left in stock of Salmon Mince Bites, please remove this item…" at bounding box center [0, 360] width 0 height 721
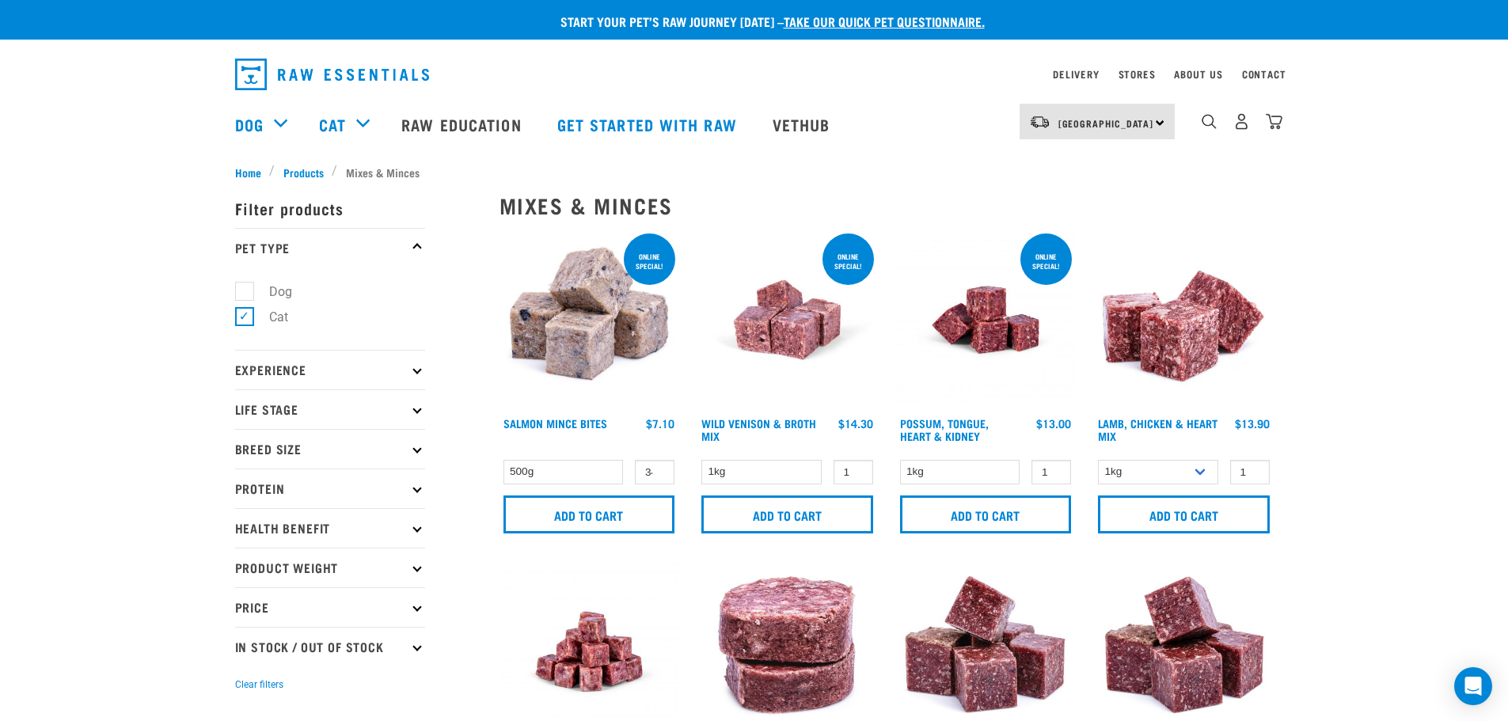
click at [0, 295] on article "There are 12 items left in stock of Salmon Mince Bites, please remove this item…" at bounding box center [0, 360] width 0 height 721
drag, startPoint x: 286, startPoint y: 280, endPoint x: 254, endPoint y: 240, distance: 51.3
click at [0, 279] on article "There are 12 items left in stock of Salmon Mince Bites, please remove this item…" at bounding box center [0, 360] width 0 height 721
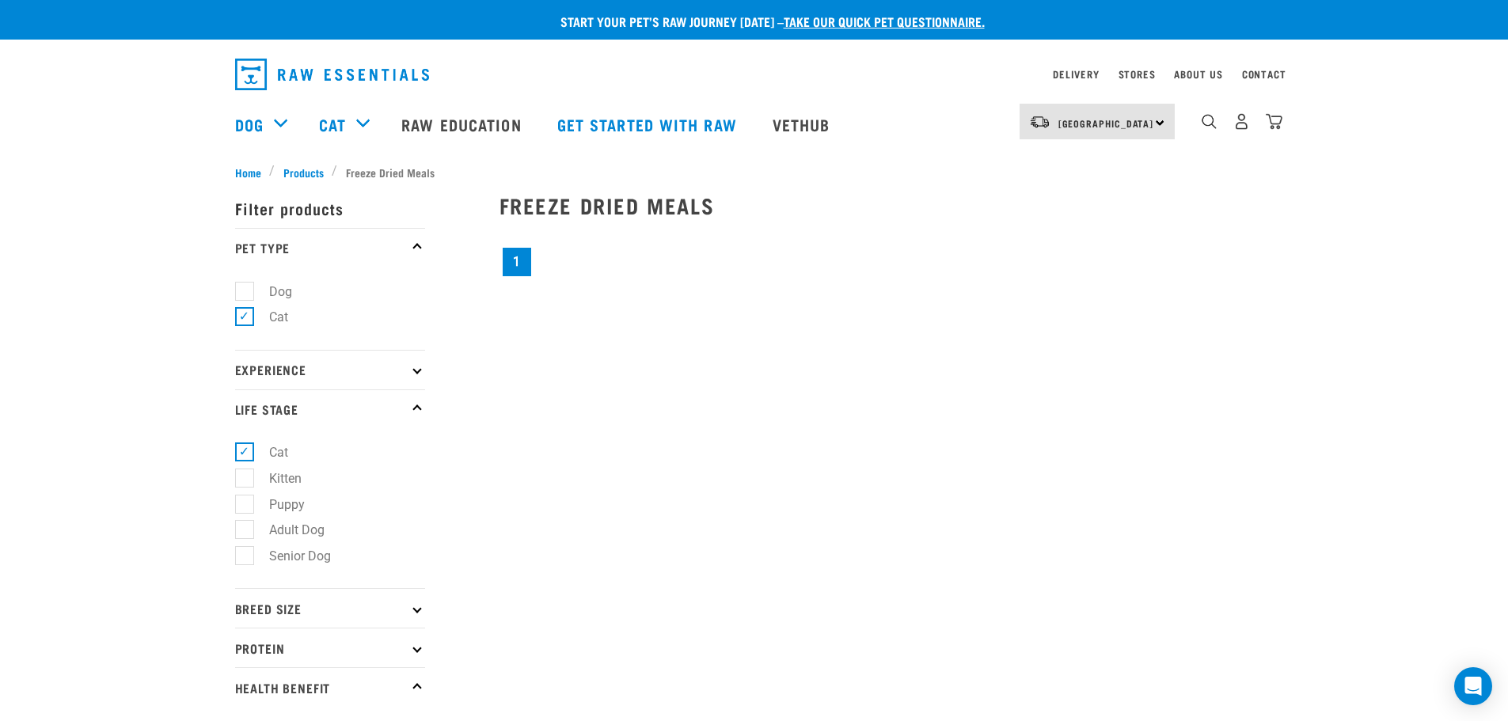
click at [247, 321] on label "Cat" at bounding box center [269, 317] width 51 height 20
click at [245, 320] on input "Cat" at bounding box center [240, 315] width 10 height 10
checkbox input "false"
click at [244, 459] on label "Cat" at bounding box center [269, 453] width 51 height 20
click at [244, 455] on input "Cat" at bounding box center [240, 450] width 10 height 10
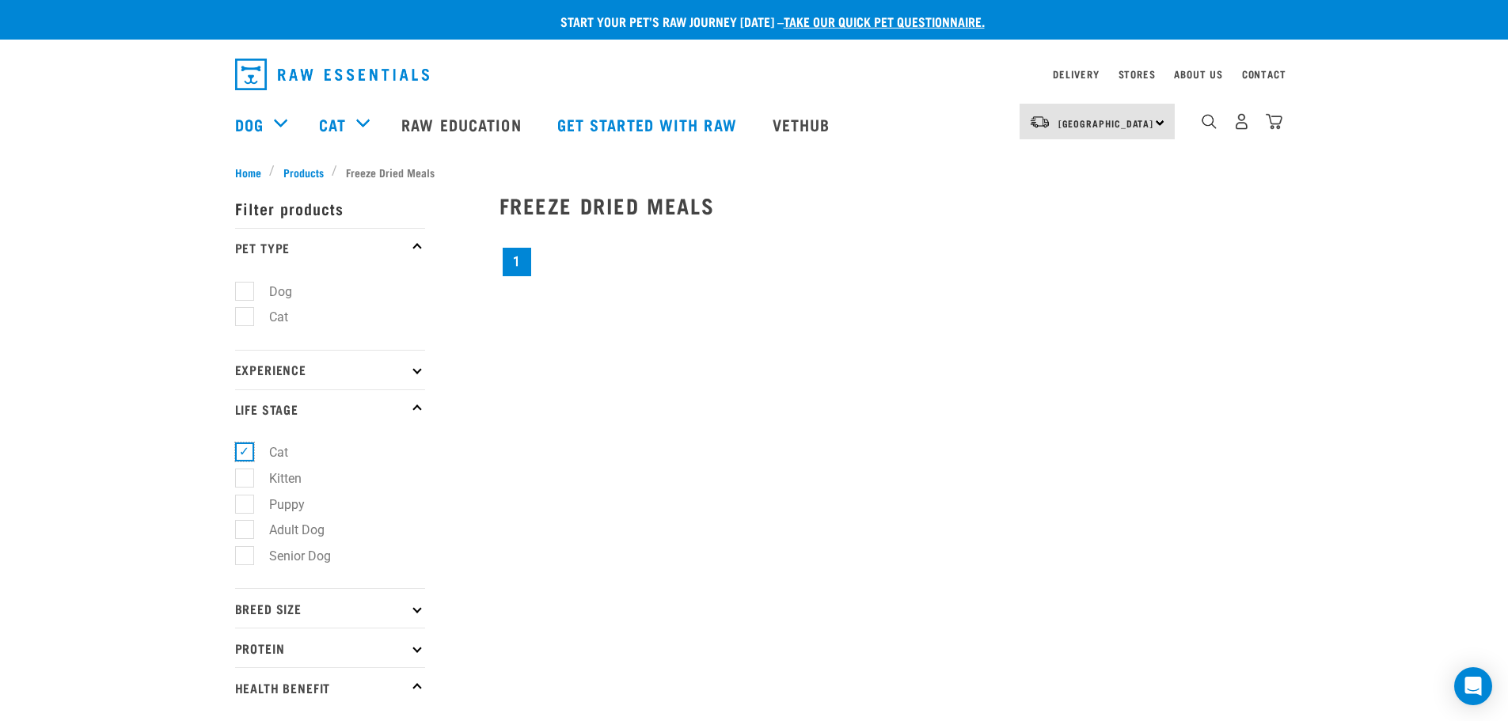
checkbox input "false"
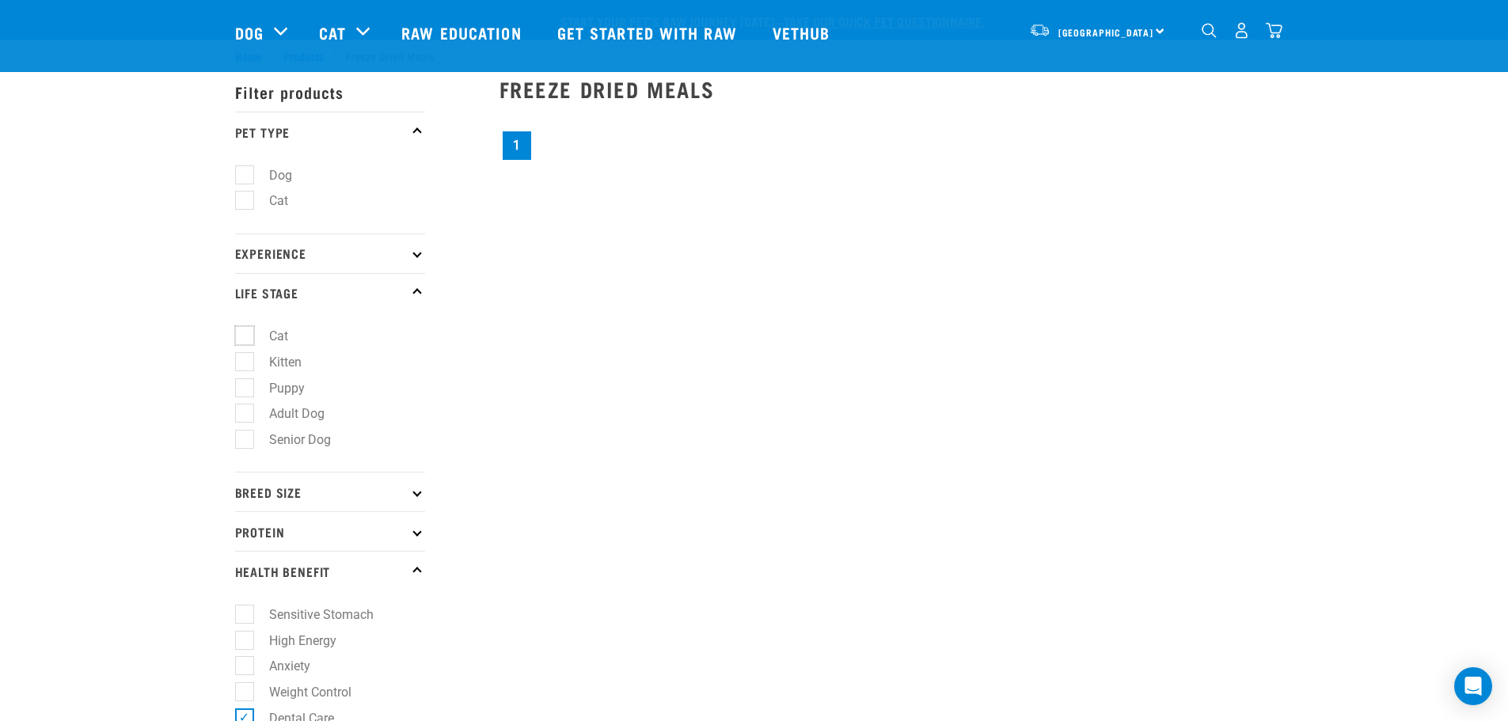
scroll to position [475, 0]
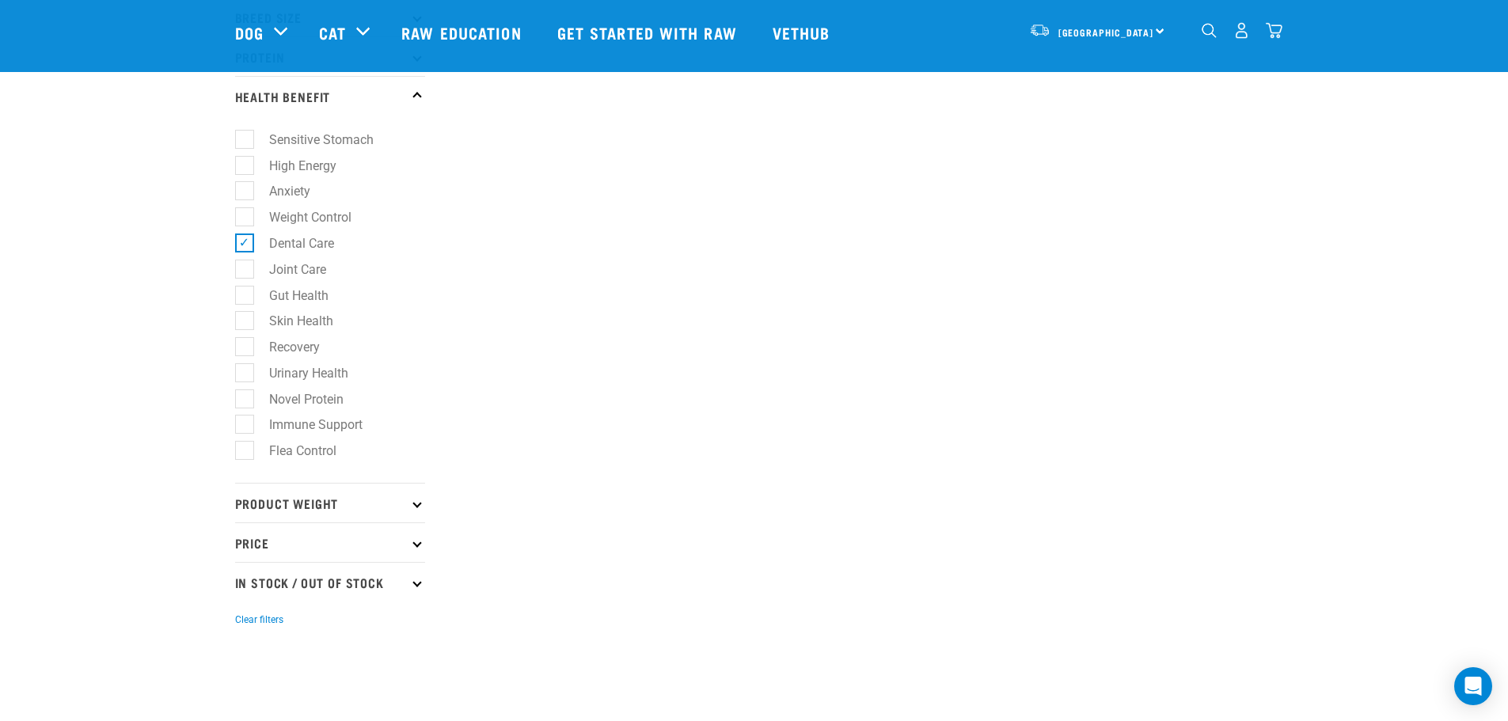
click at [244, 238] on label "Dental Care" at bounding box center [292, 244] width 97 height 20
click at [242, 238] on input "Dental Care" at bounding box center [240, 240] width 10 height 10
checkbox input "false"
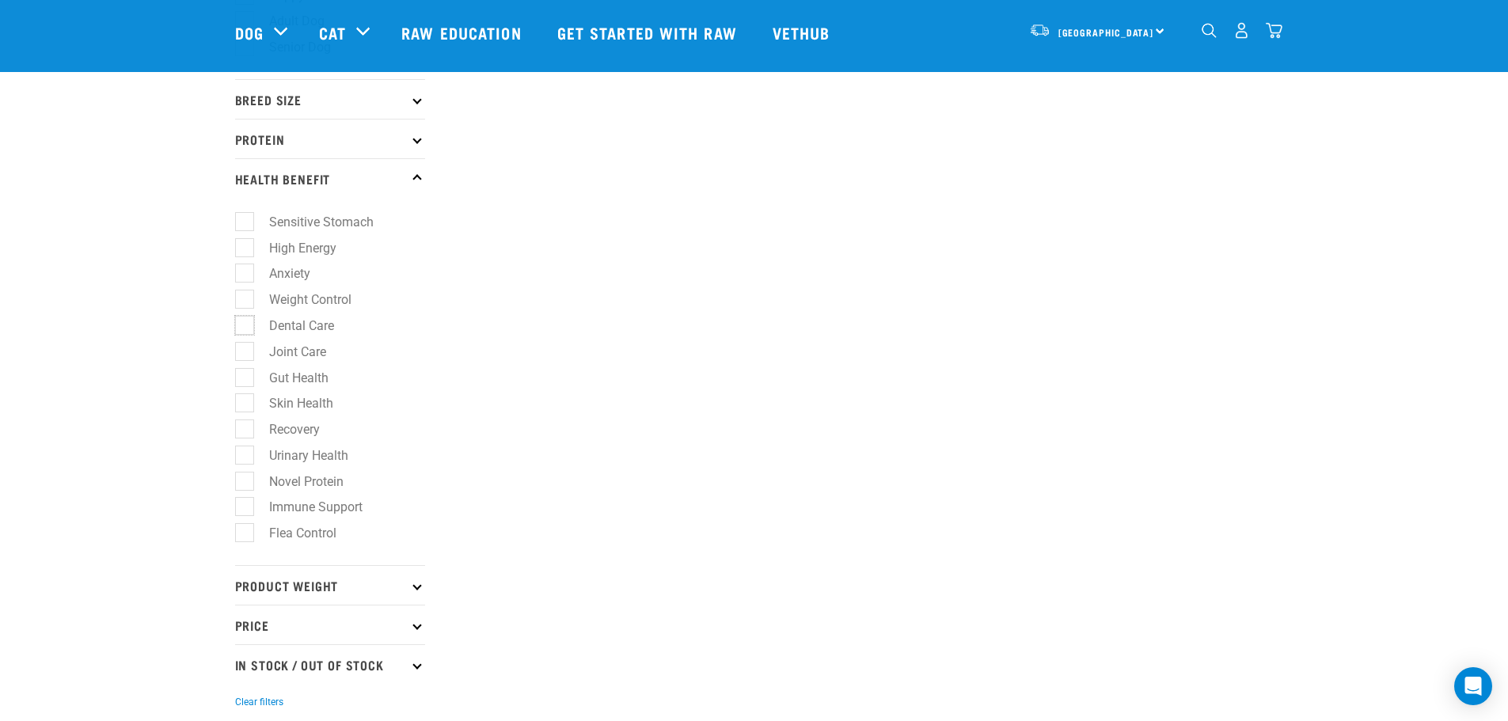
scroll to position [0, 0]
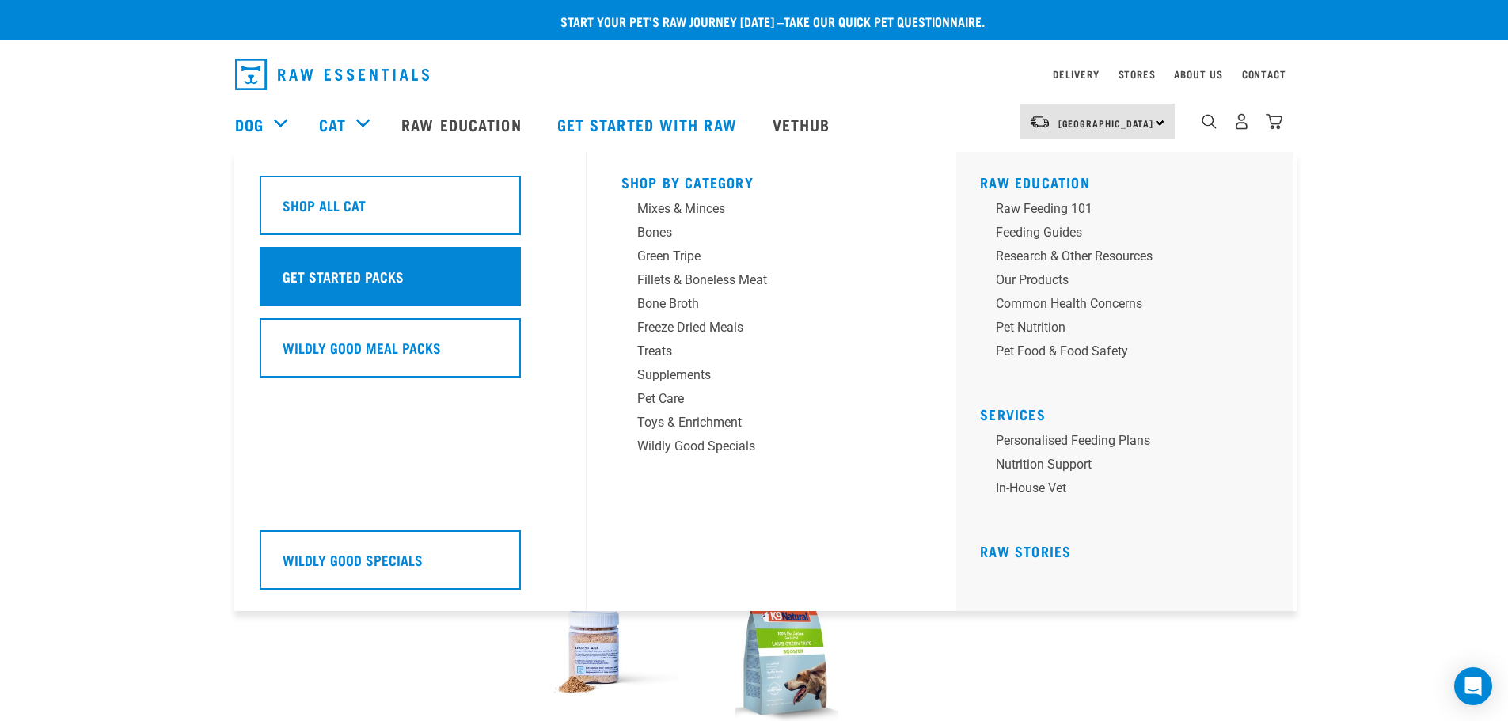
click at [442, 281] on div "Get Started Packs" at bounding box center [390, 276] width 261 height 59
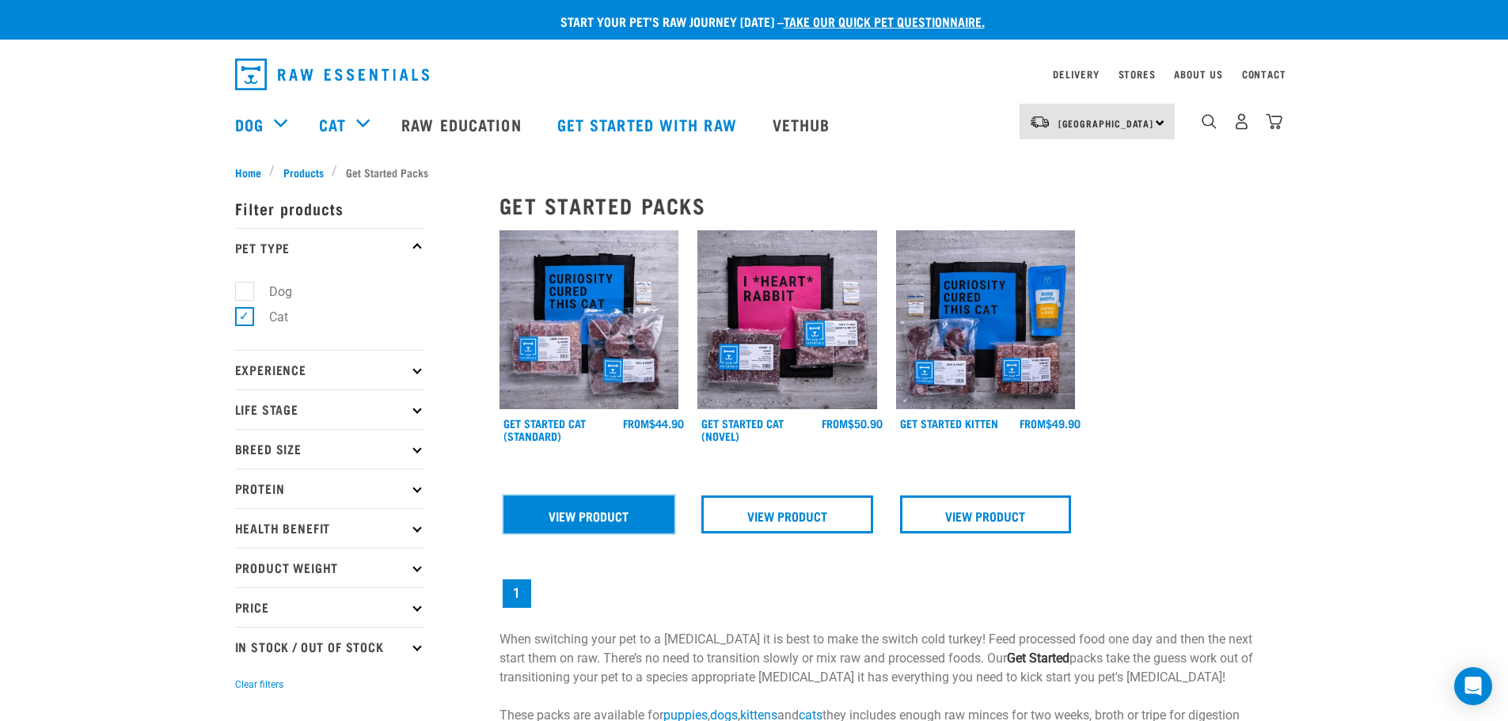
click at [583, 518] on link "View Product" at bounding box center [590, 515] width 172 height 38
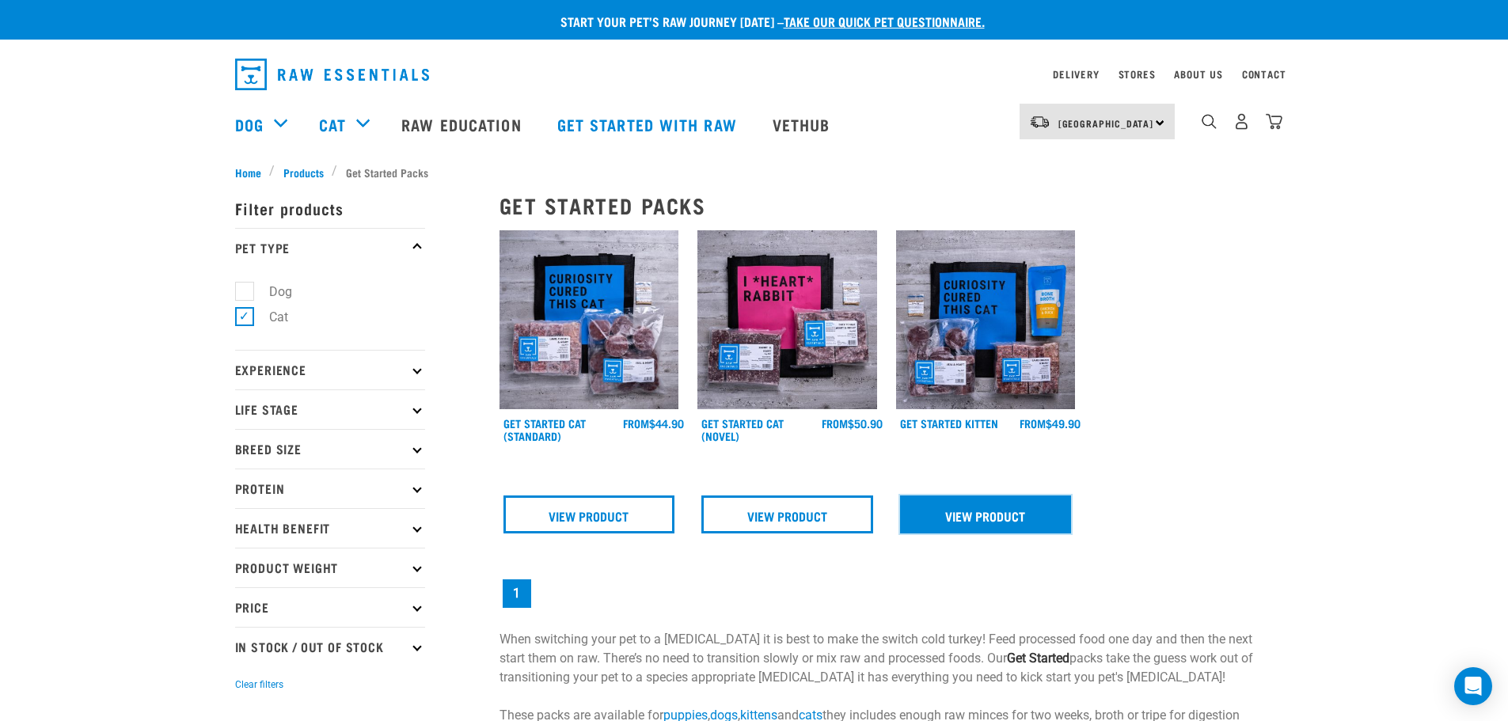
click at [1001, 515] on link "View Product" at bounding box center [986, 515] width 172 height 38
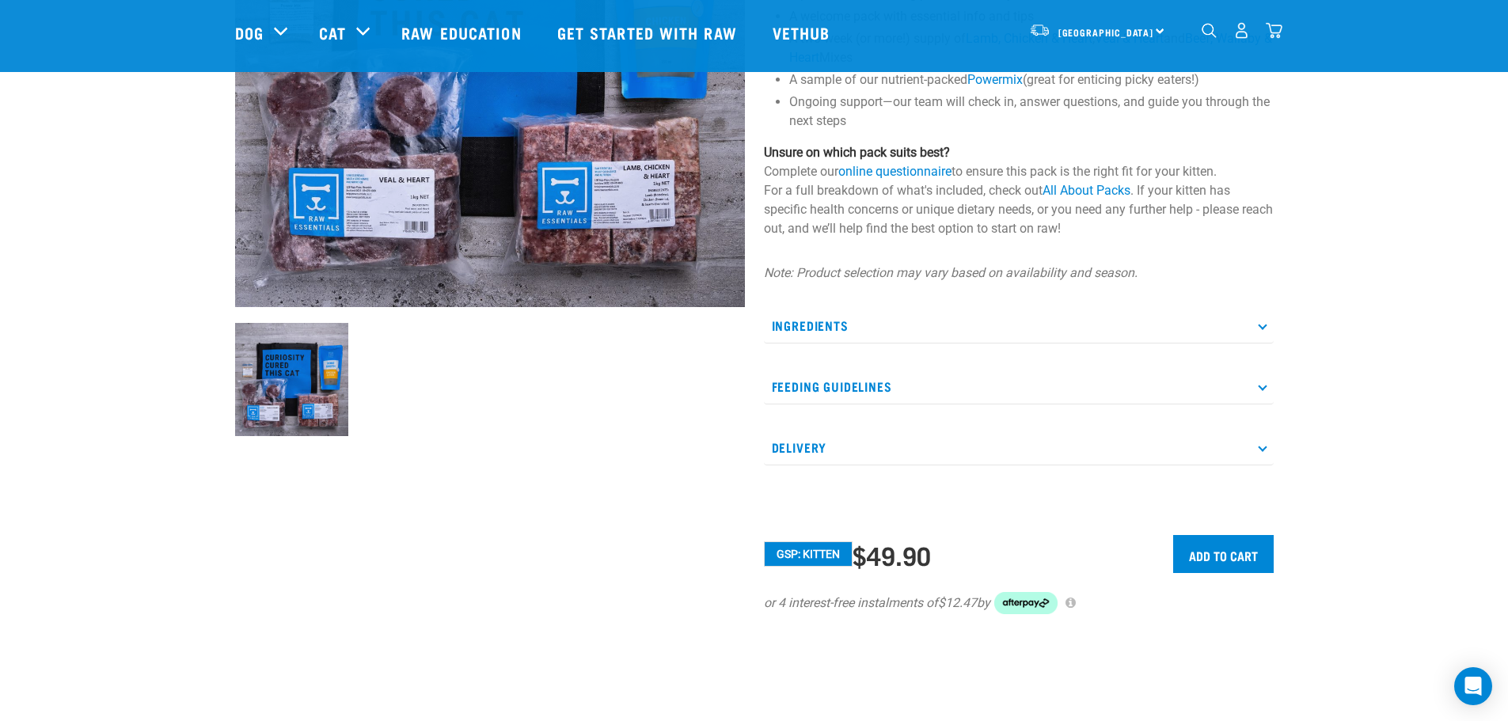
scroll to position [396, 0]
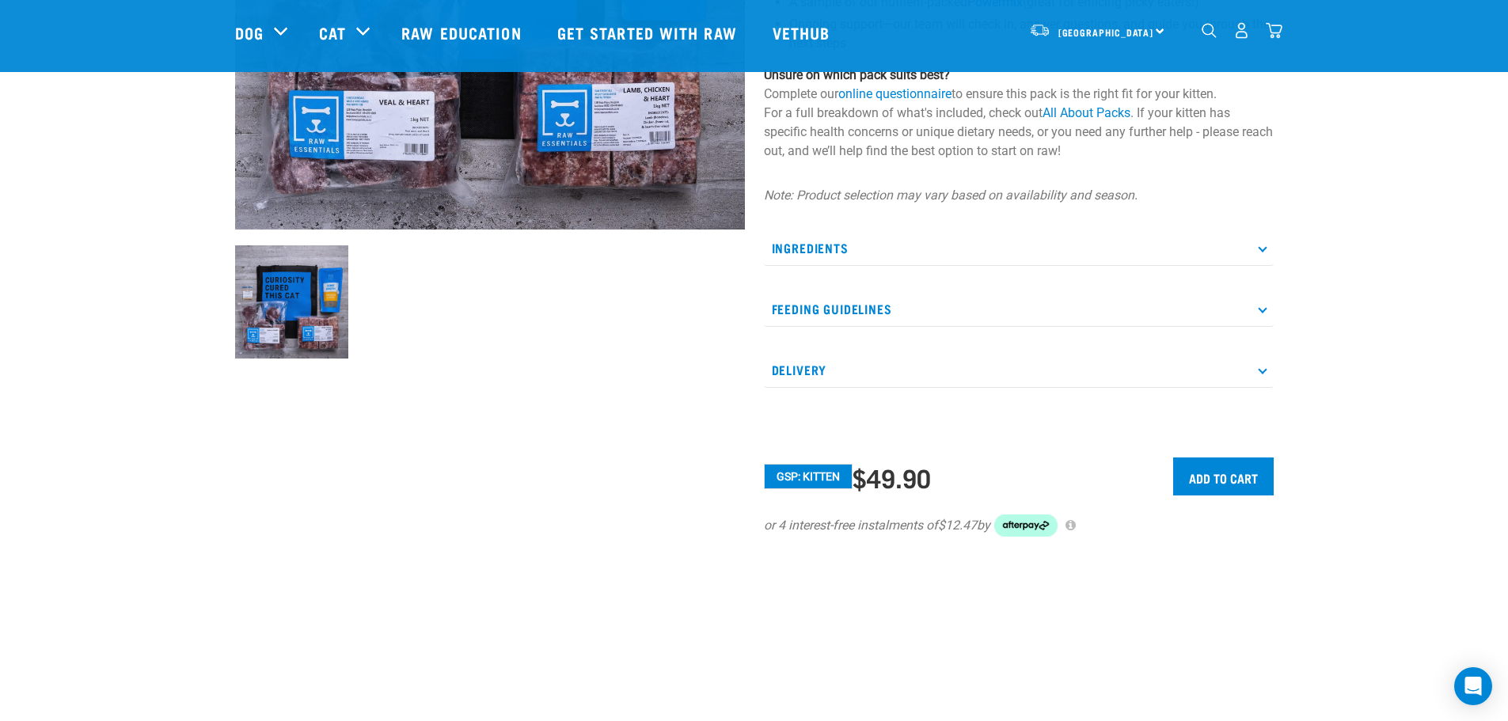
click at [899, 299] on p "Feeding Guidelines" at bounding box center [1019, 309] width 510 height 36
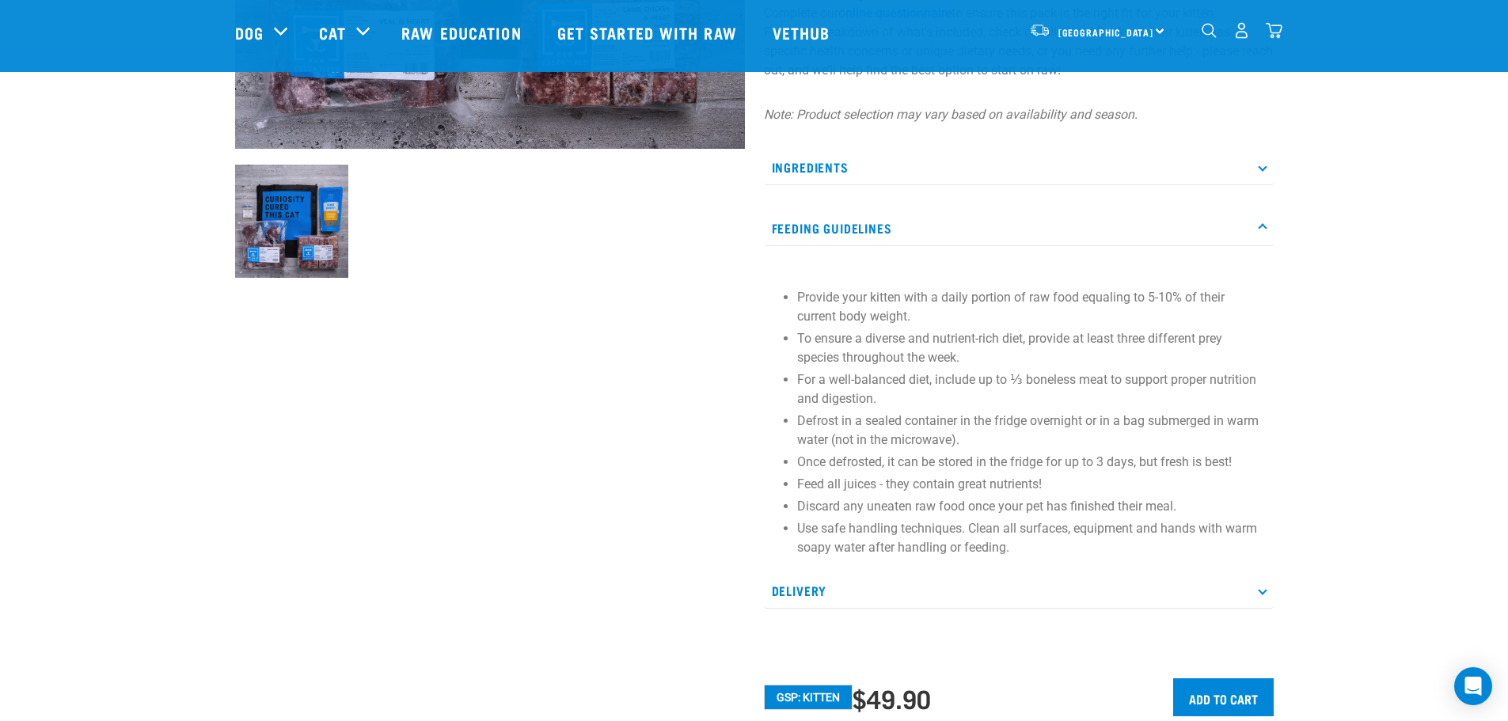
scroll to position [554, 0]
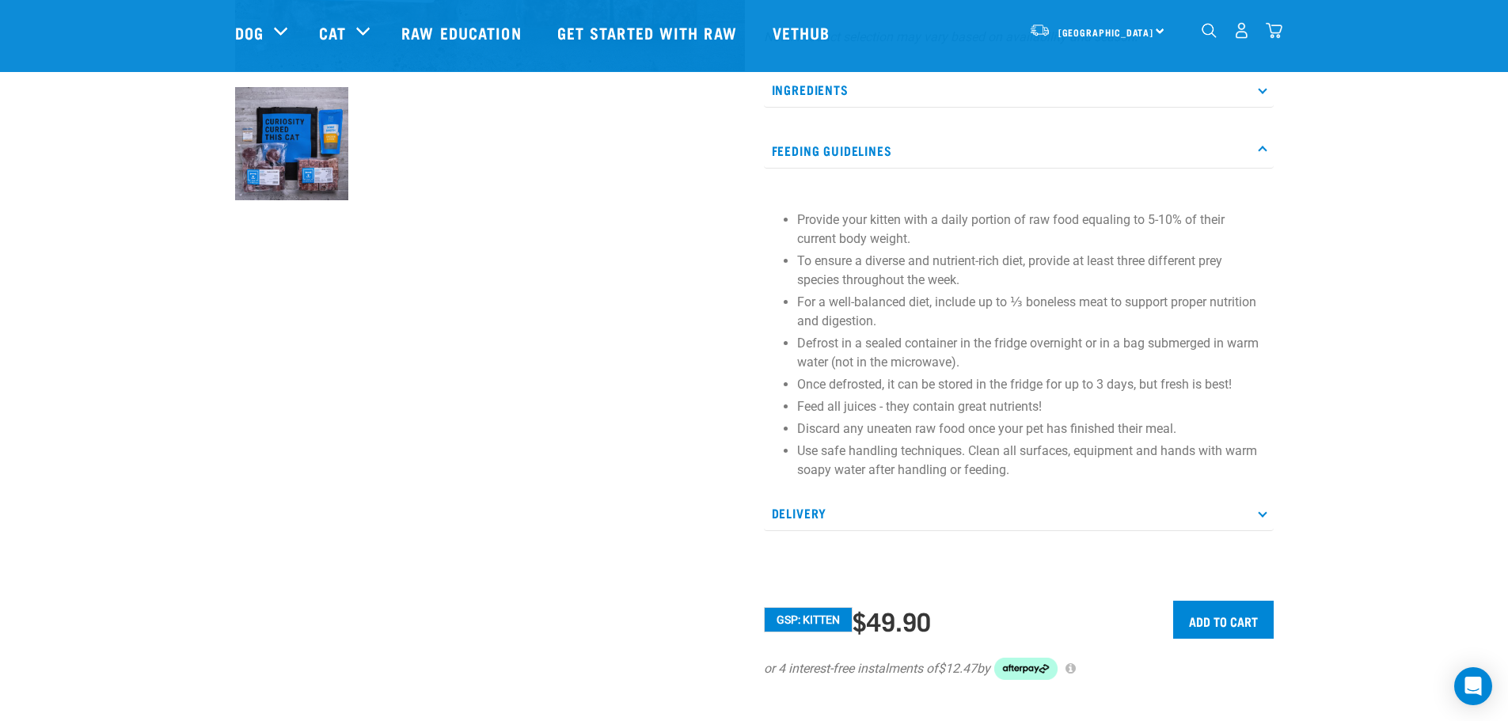
click at [1093, 508] on p "Delivery" at bounding box center [1019, 514] width 510 height 36
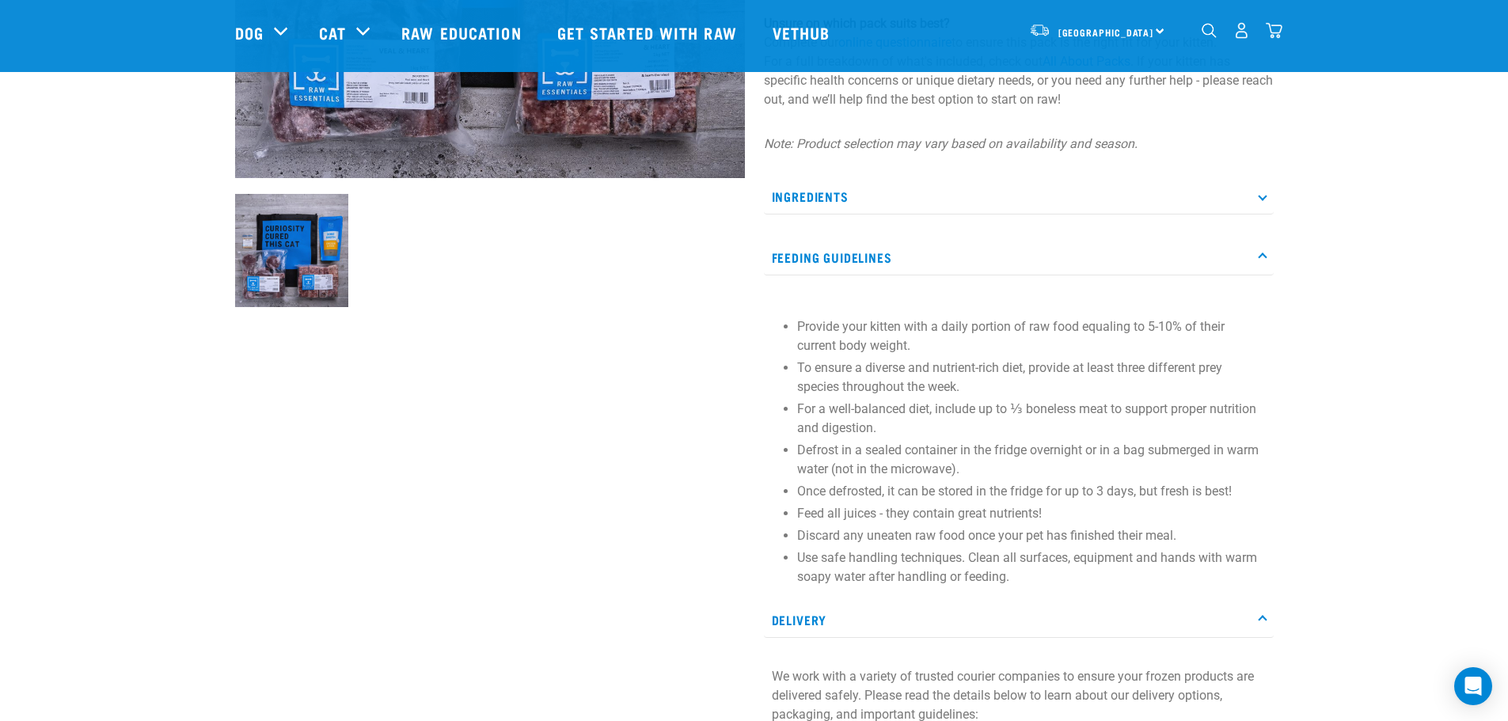
scroll to position [475, 0]
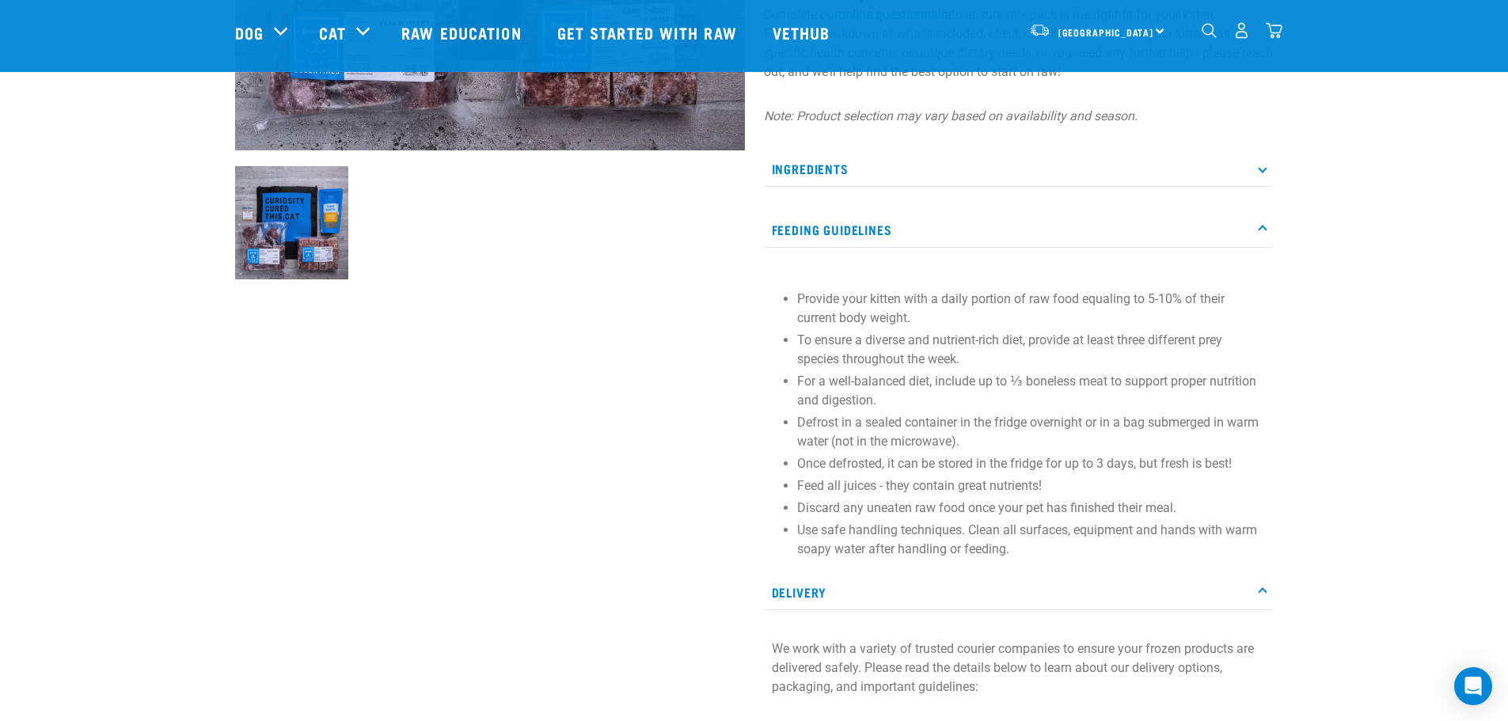
click at [868, 164] on p "Ingredients" at bounding box center [1019, 169] width 510 height 36
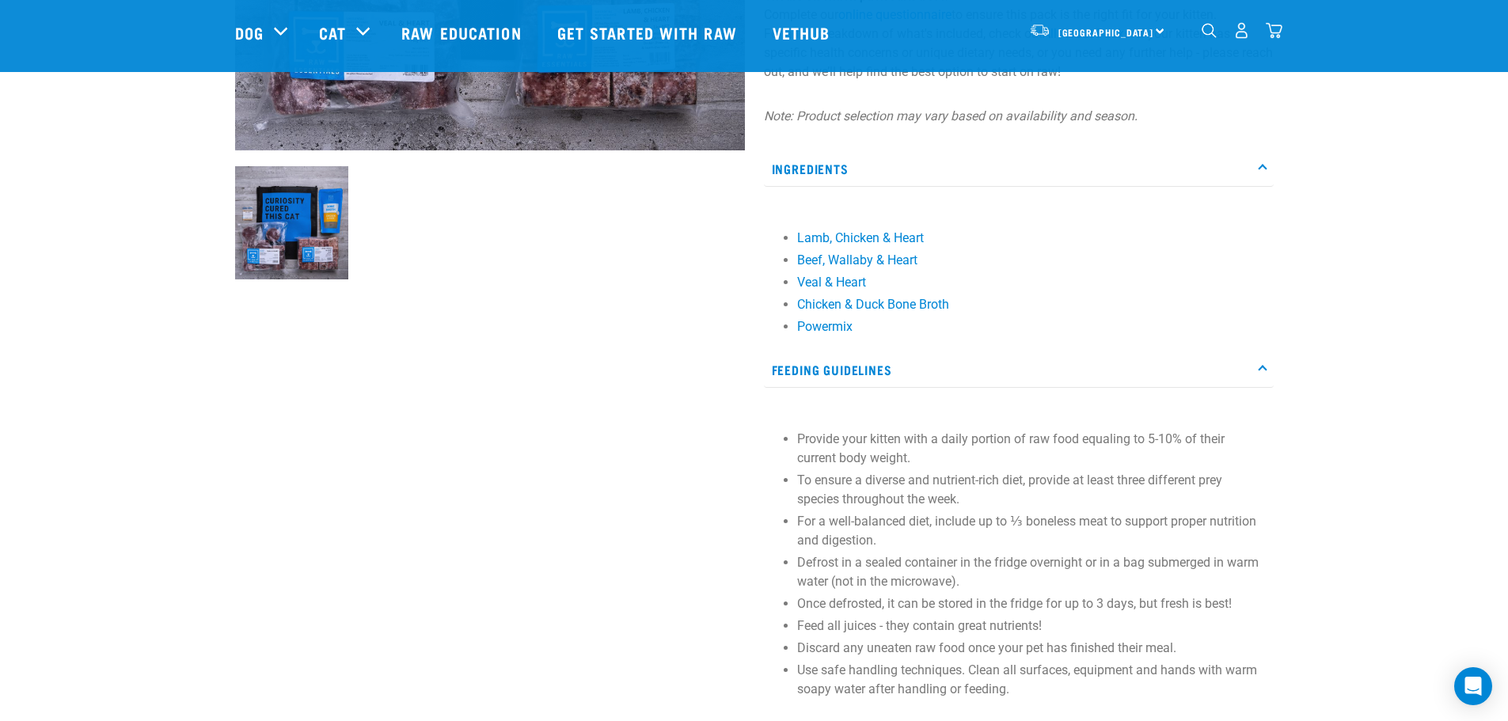
click at [870, 167] on p "Ingredients" at bounding box center [1019, 169] width 510 height 36
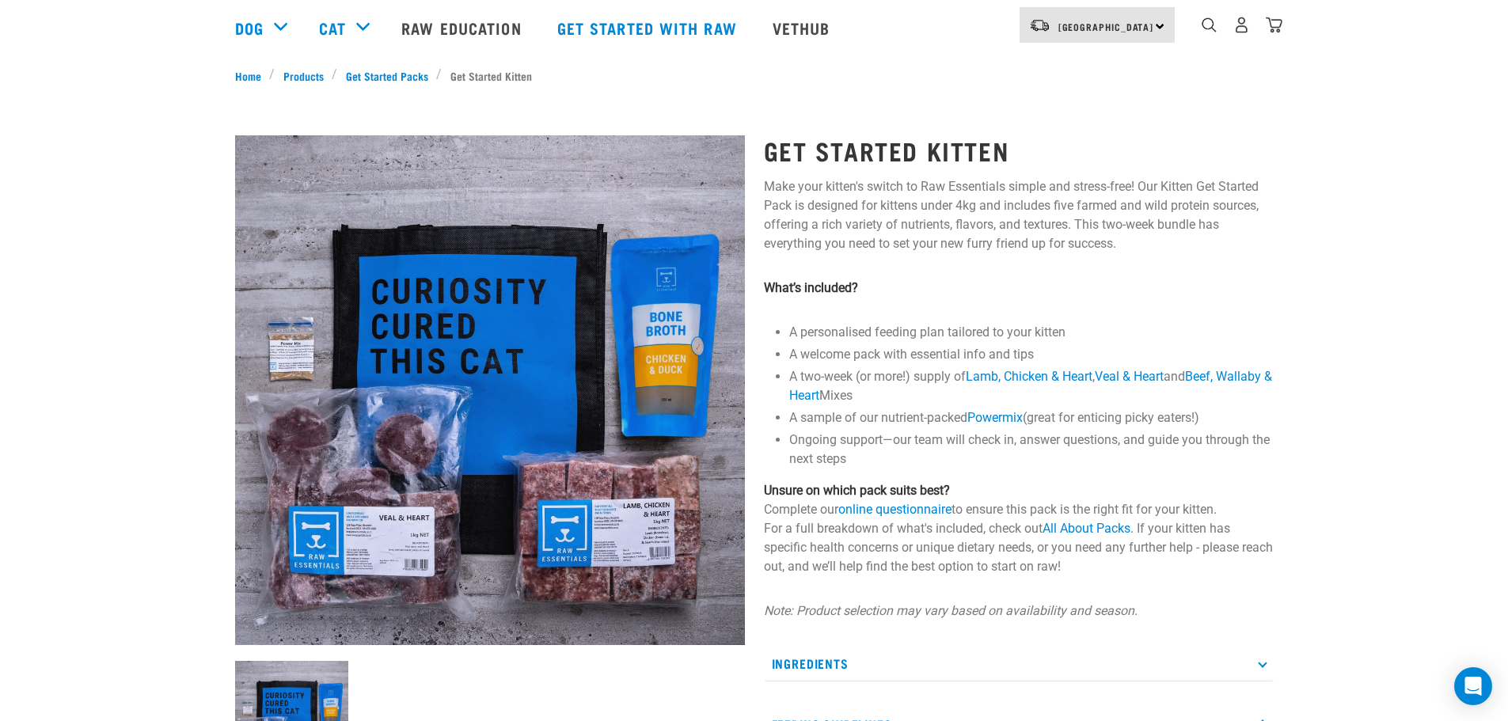
scroll to position [0, 0]
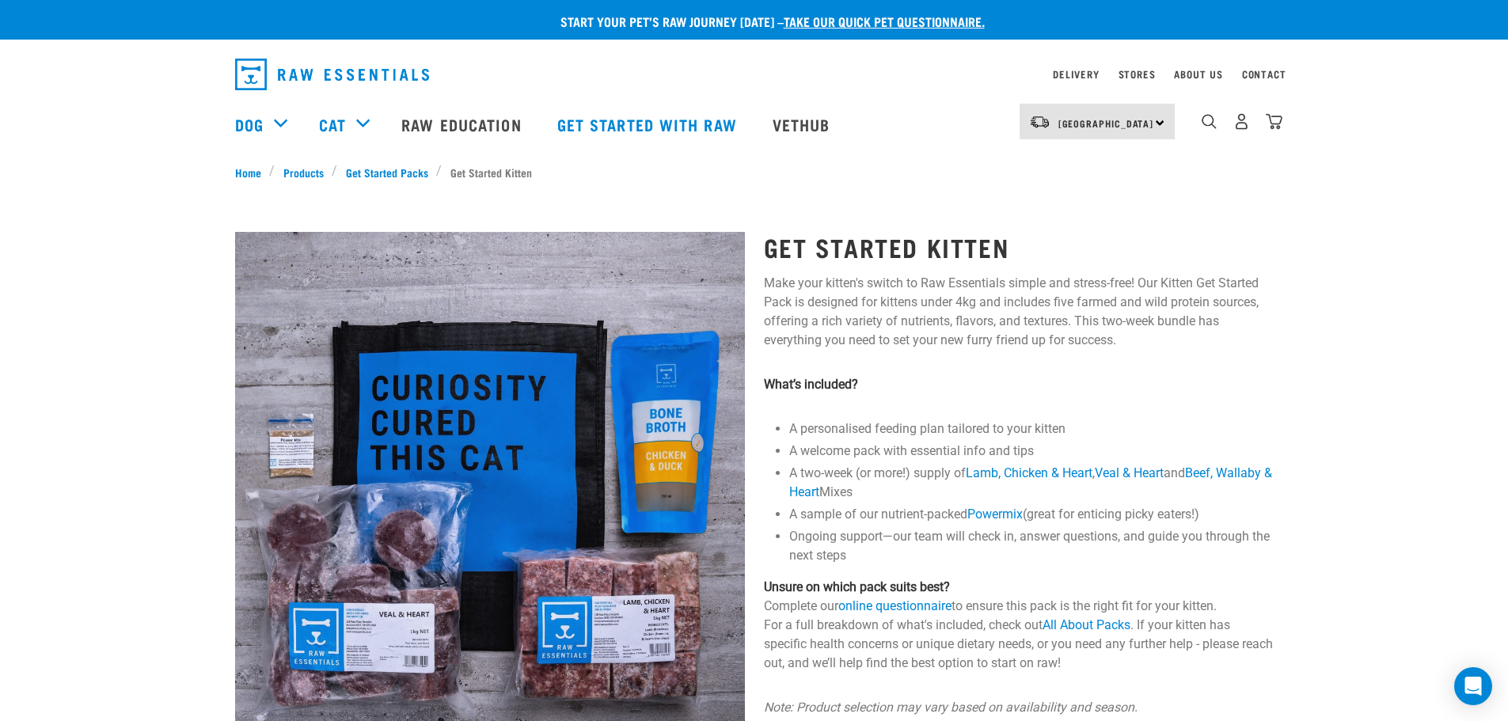
click at [1124, 386] on p "What’s included?" at bounding box center [1019, 384] width 510 height 19
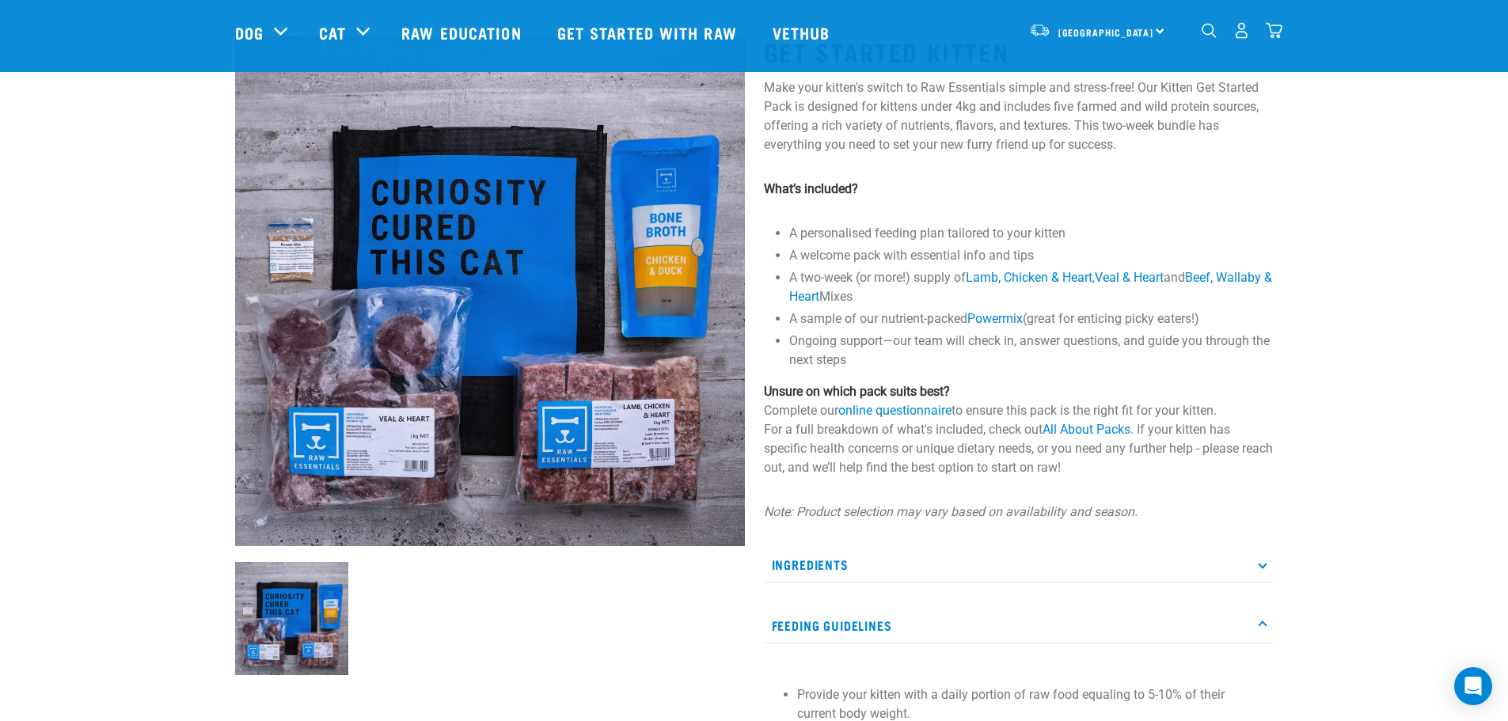
drag, startPoint x: 1272, startPoint y: 306, endPoint x: 1268, endPoint y: 329, distance: 24.1
click at [1272, 307] on ul "A personalised feeding plan tailored to your kitten A welcome pack with essenti…" at bounding box center [1031, 297] width 485 height 146
drag, startPoint x: 895, startPoint y: 374, endPoint x: 914, endPoint y: 333, distance: 45.0
